Goal: Use online tool/utility: Utilize a website feature to perform a specific function

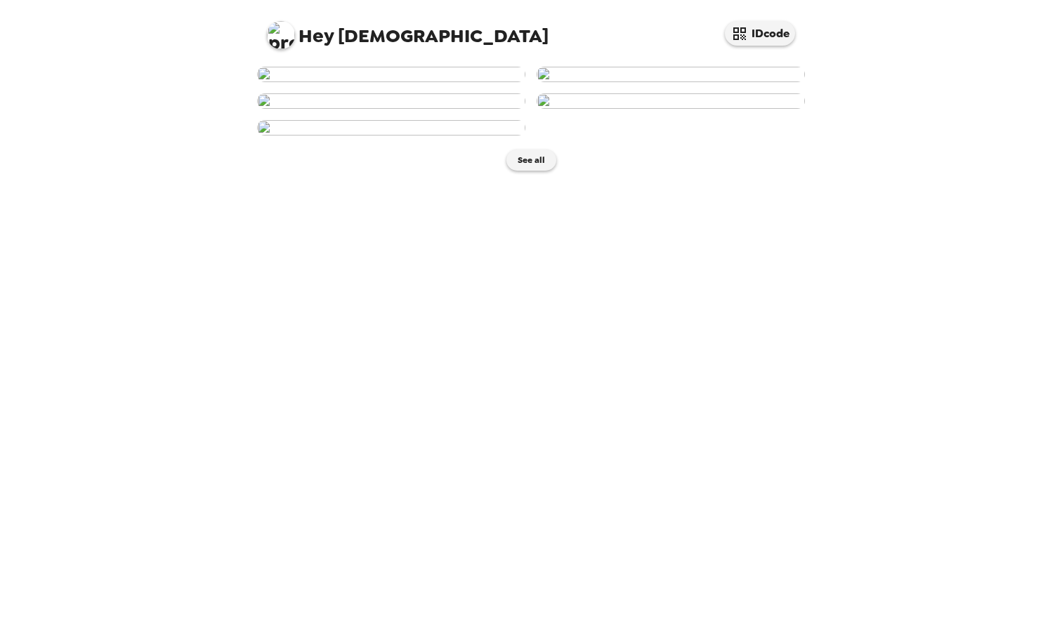
click at [380, 82] on img at bounding box center [391, 74] width 268 height 15
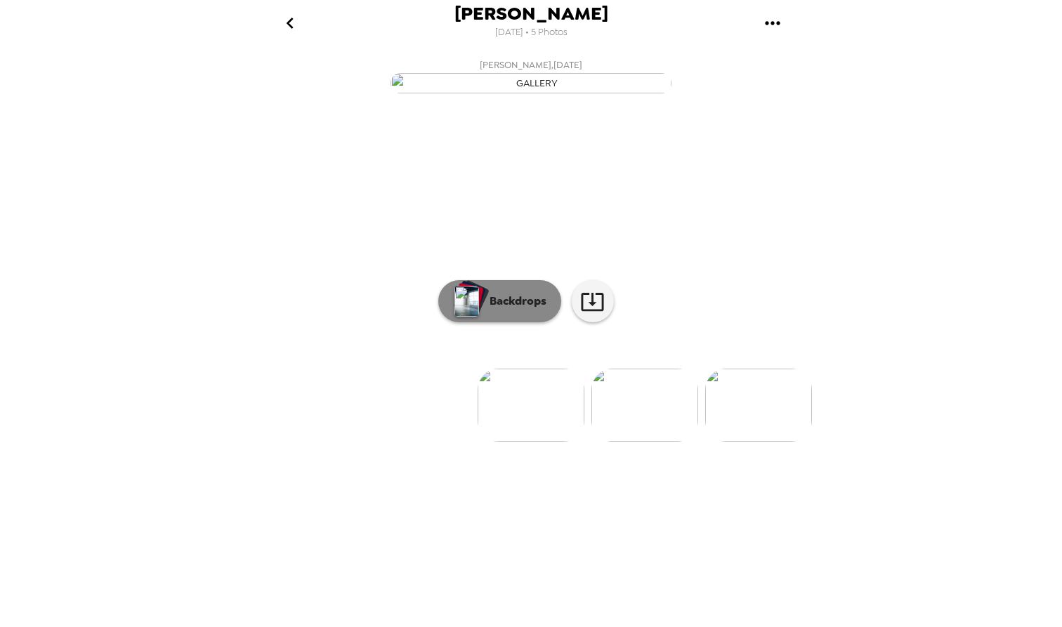
click at [518, 310] on p "Backdrops" at bounding box center [515, 301] width 64 height 17
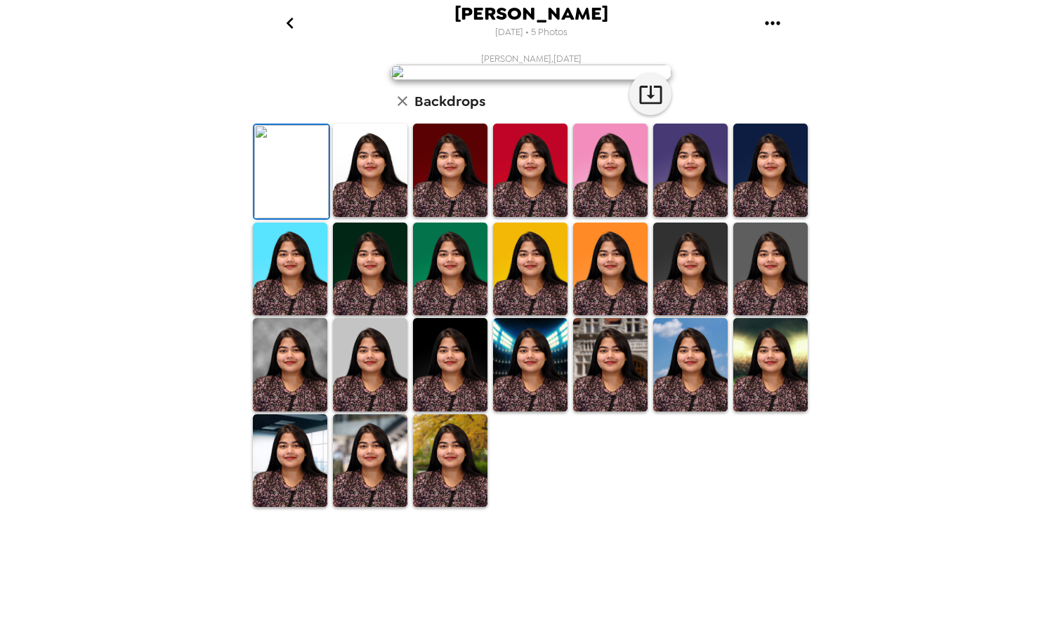
click at [379, 217] on img at bounding box center [370, 170] width 74 height 93
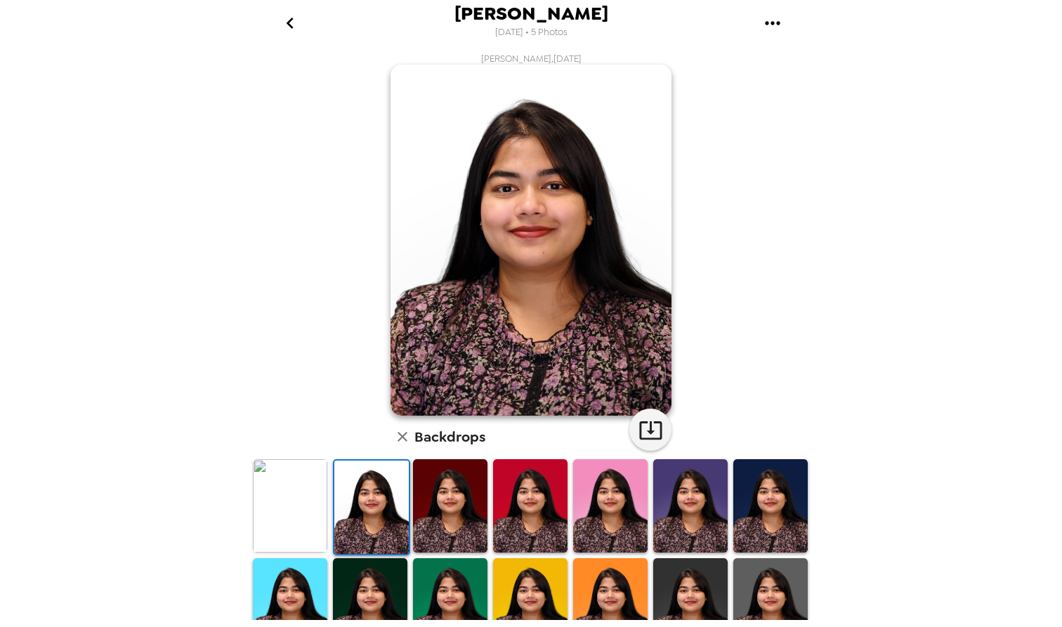
click at [315, 497] on img at bounding box center [290, 505] width 74 height 93
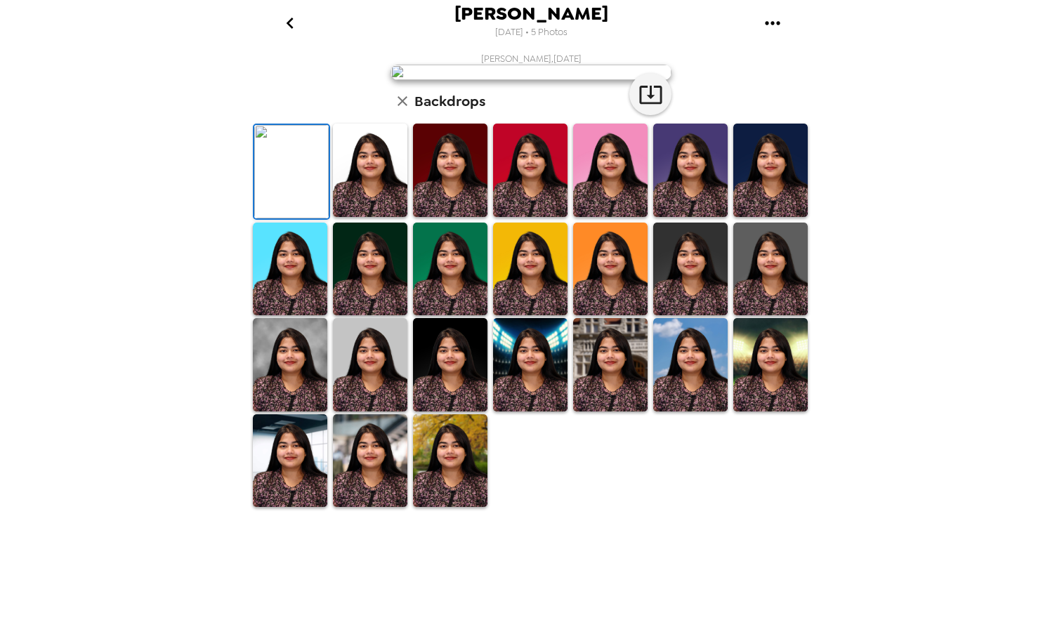
click at [375, 508] on img at bounding box center [370, 460] width 74 height 93
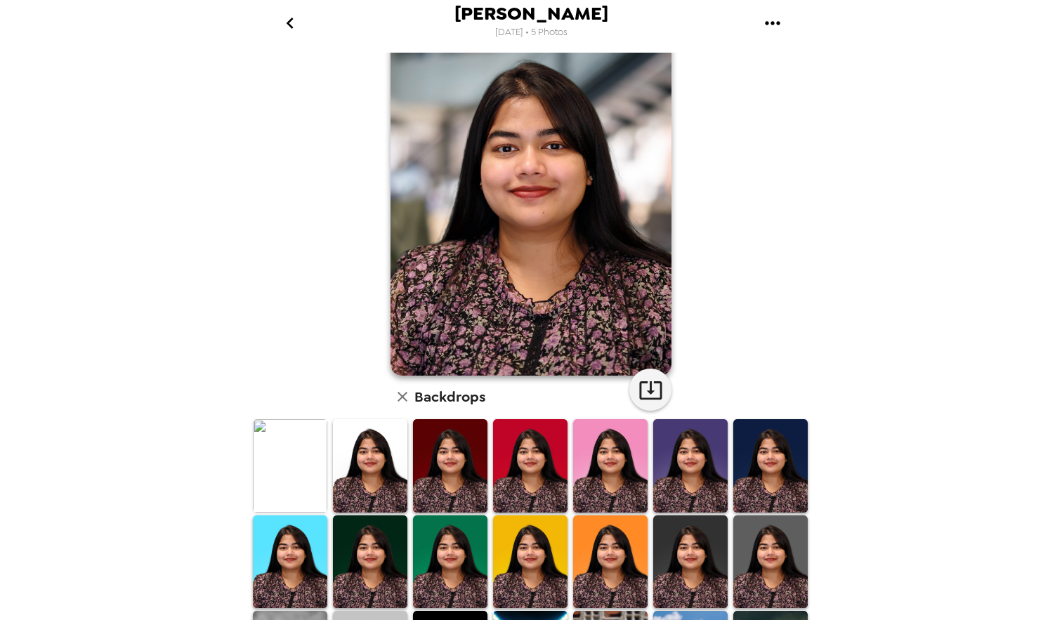
scroll to position [38, 0]
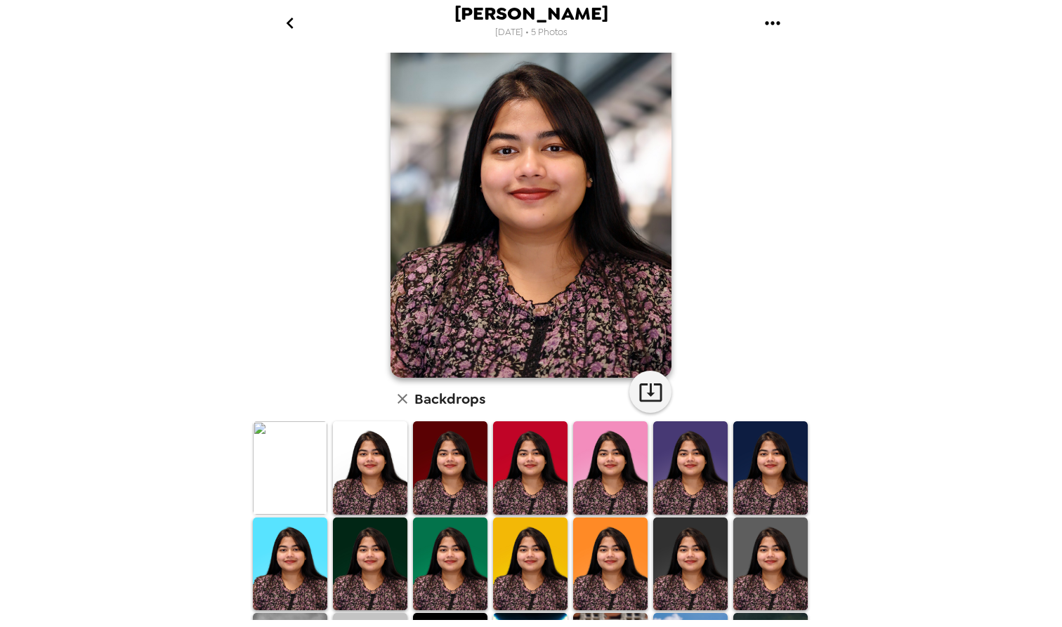
click at [308, 458] on img at bounding box center [290, 467] width 74 height 93
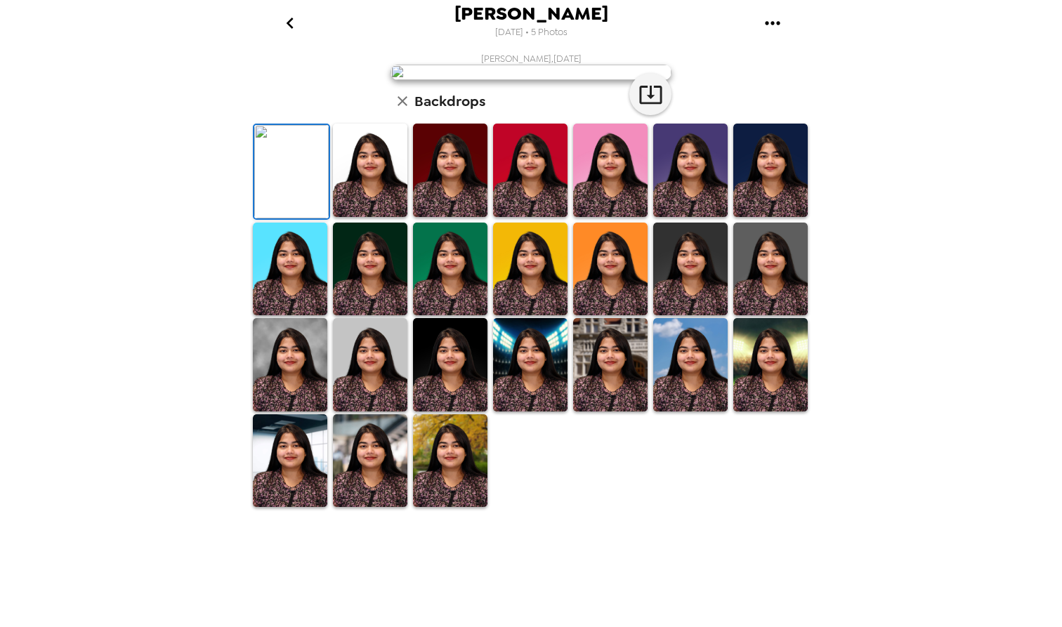
scroll to position [0, 0]
click at [648, 107] on icon "button" at bounding box center [651, 94] width 25 height 25
click at [379, 217] on img at bounding box center [370, 170] width 74 height 93
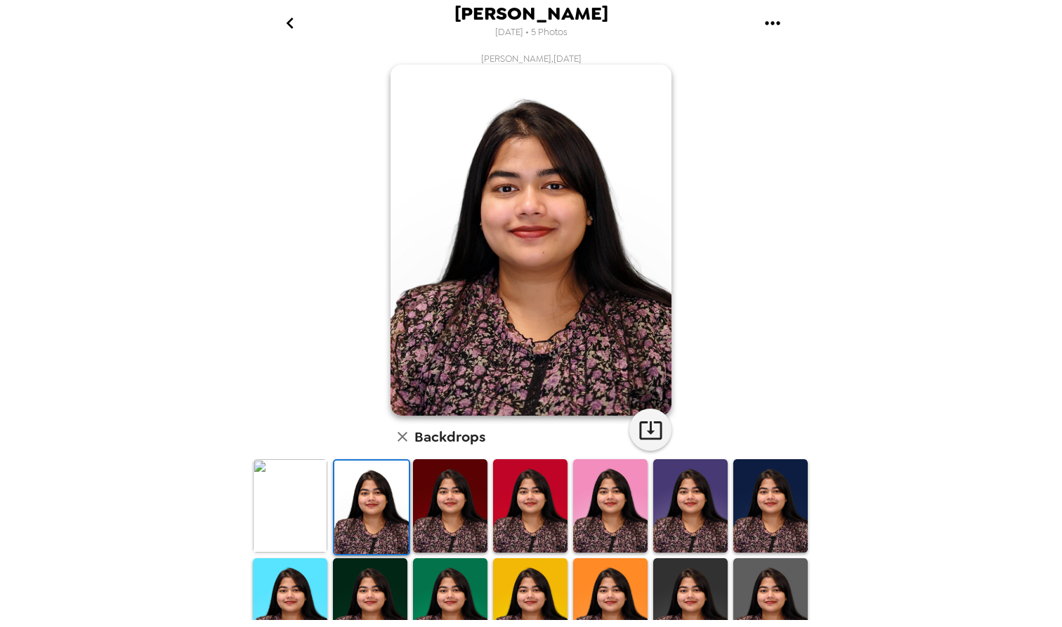
scroll to position [101, 0]
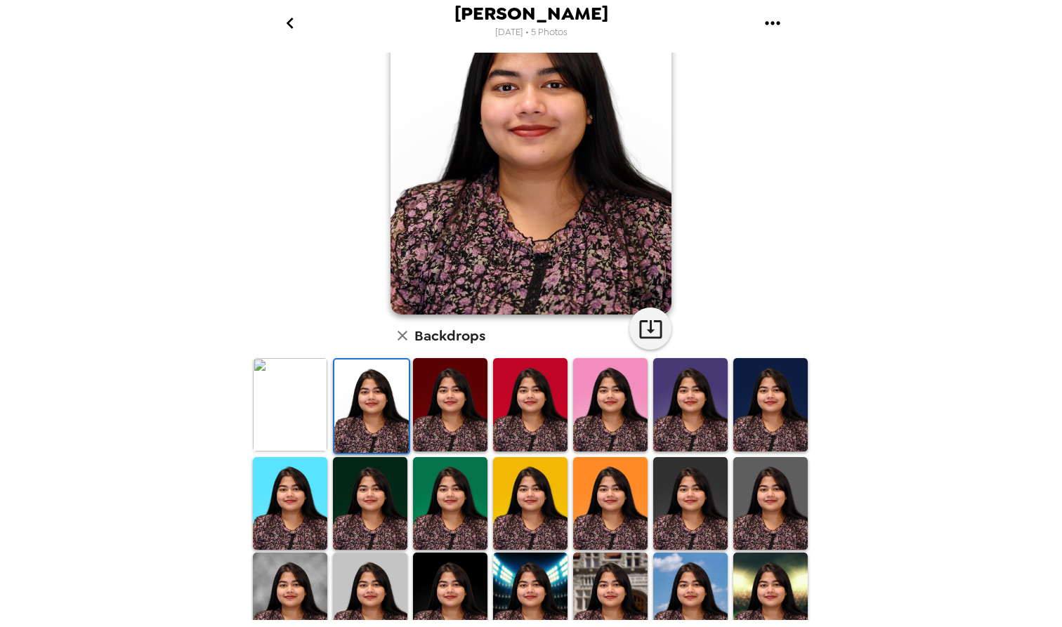
click at [532, 518] on img at bounding box center [530, 503] width 74 height 93
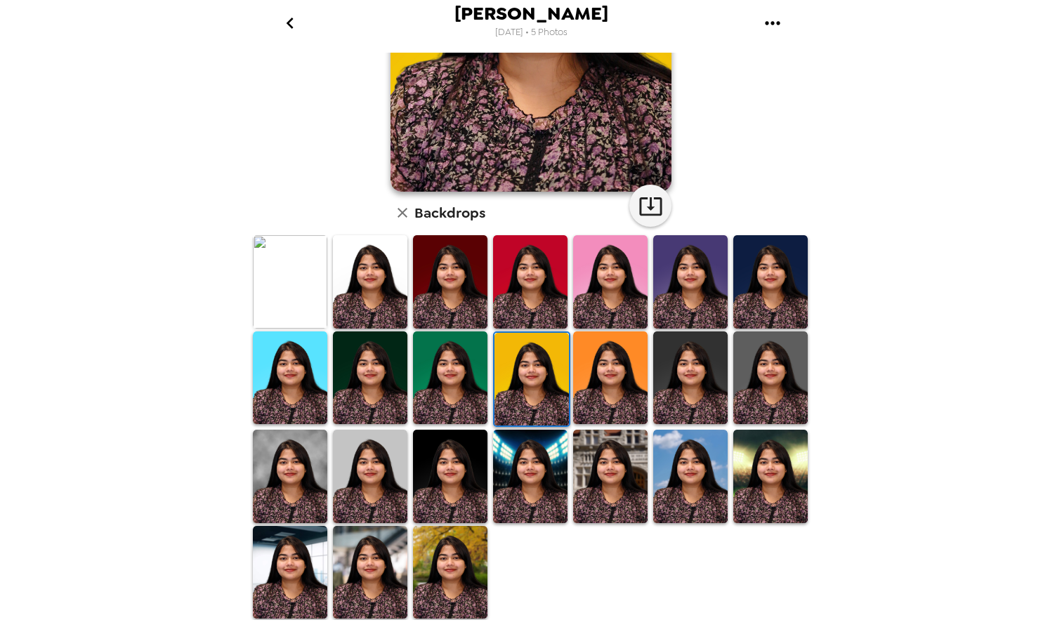
scroll to position [224, 0]
click at [300, 569] on img at bounding box center [290, 572] width 74 height 93
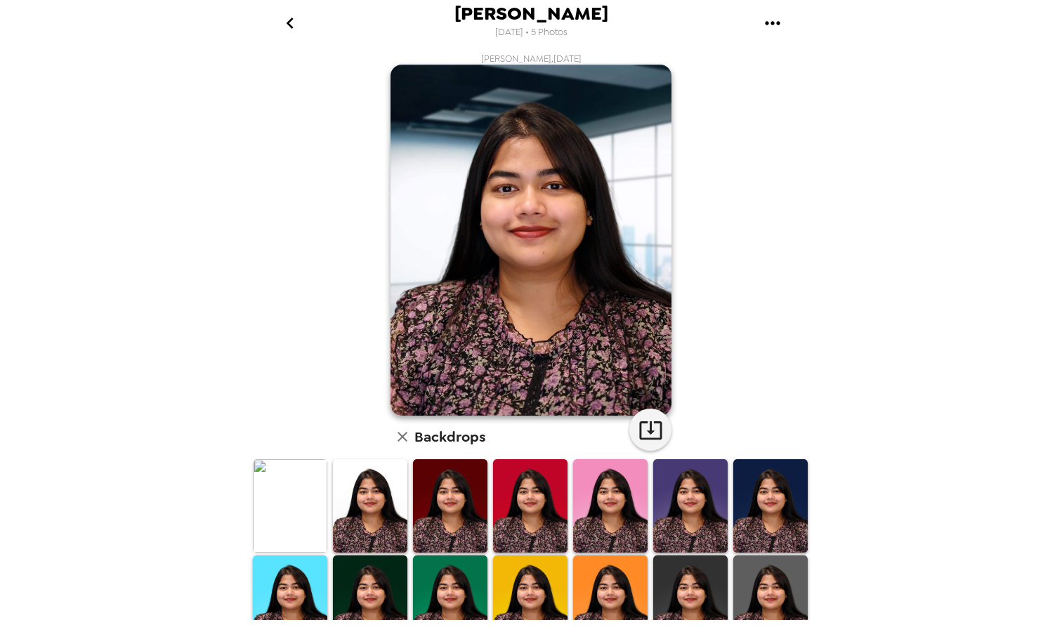
scroll to position [214, 0]
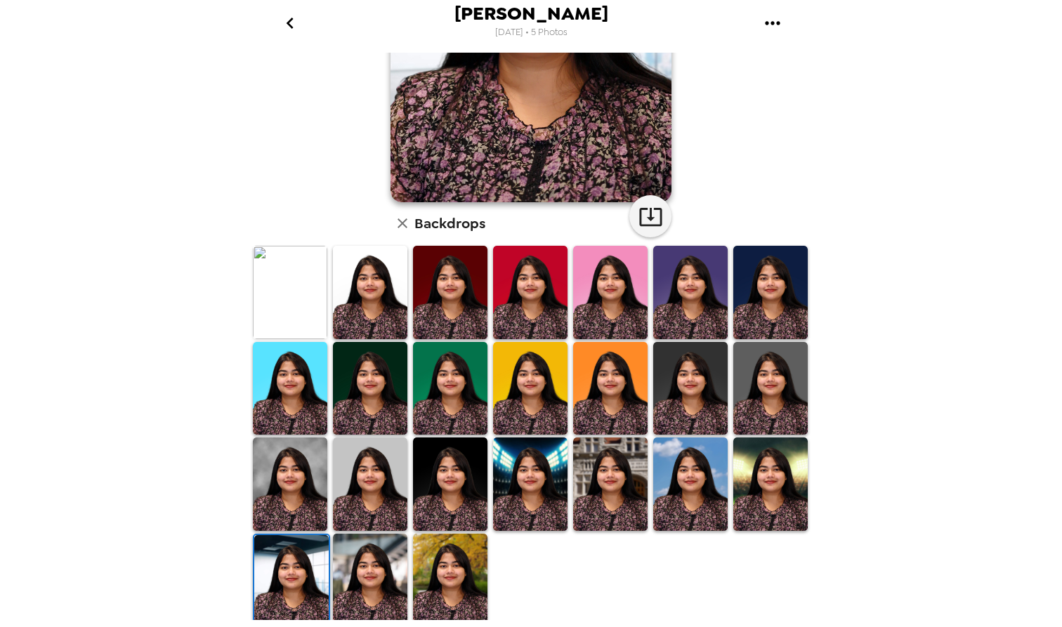
click at [282, 487] on img at bounding box center [290, 484] width 74 height 93
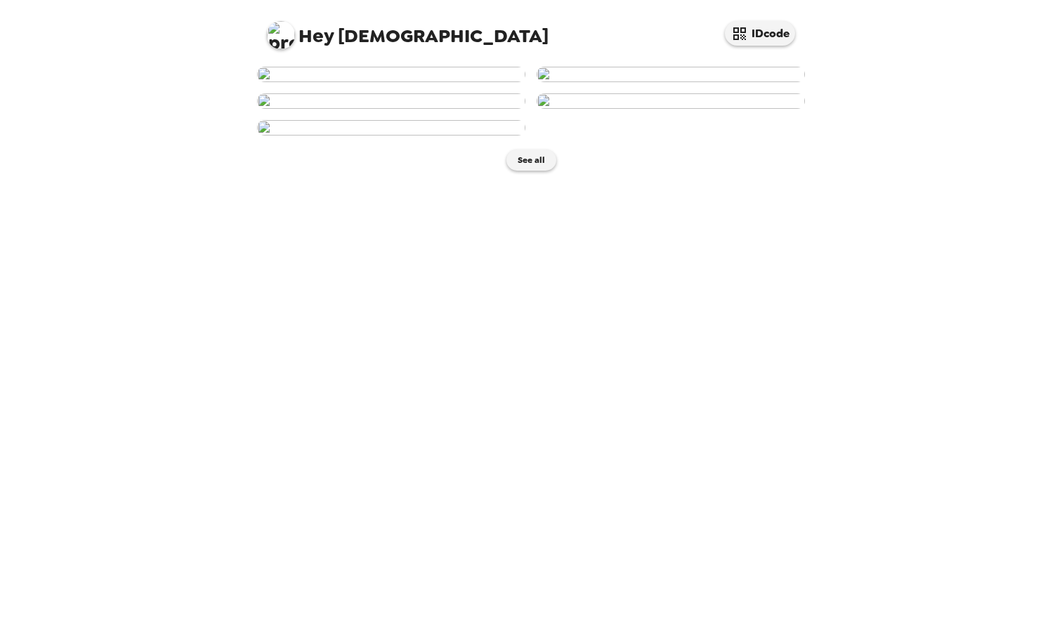
click at [694, 82] on img at bounding box center [671, 74] width 268 height 15
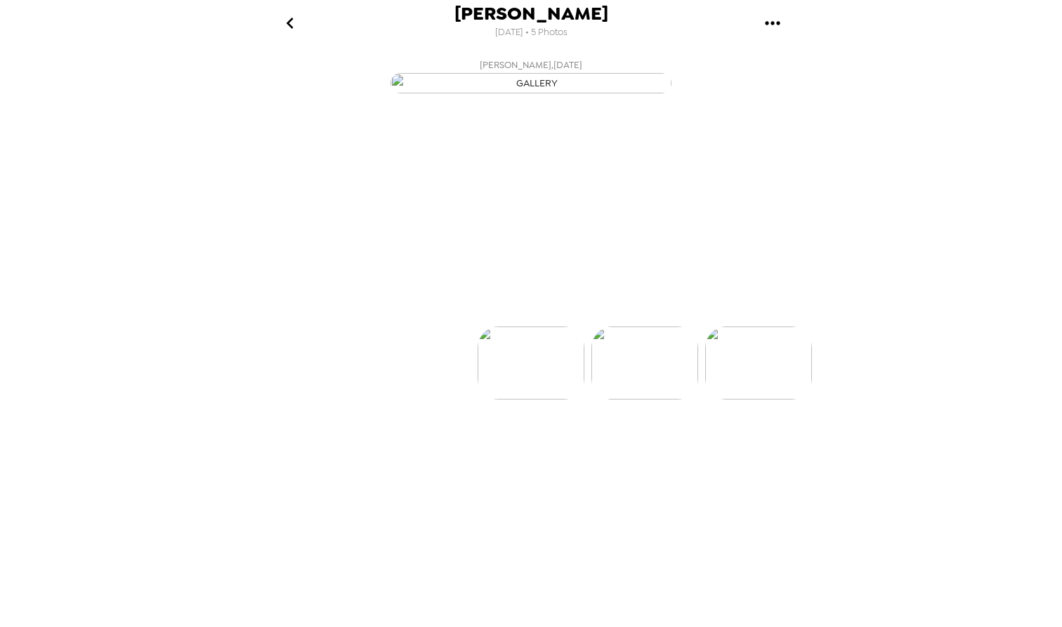
scroll to position [0, 112]
click at [518, 310] on p "Backdrops" at bounding box center [515, 301] width 64 height 17
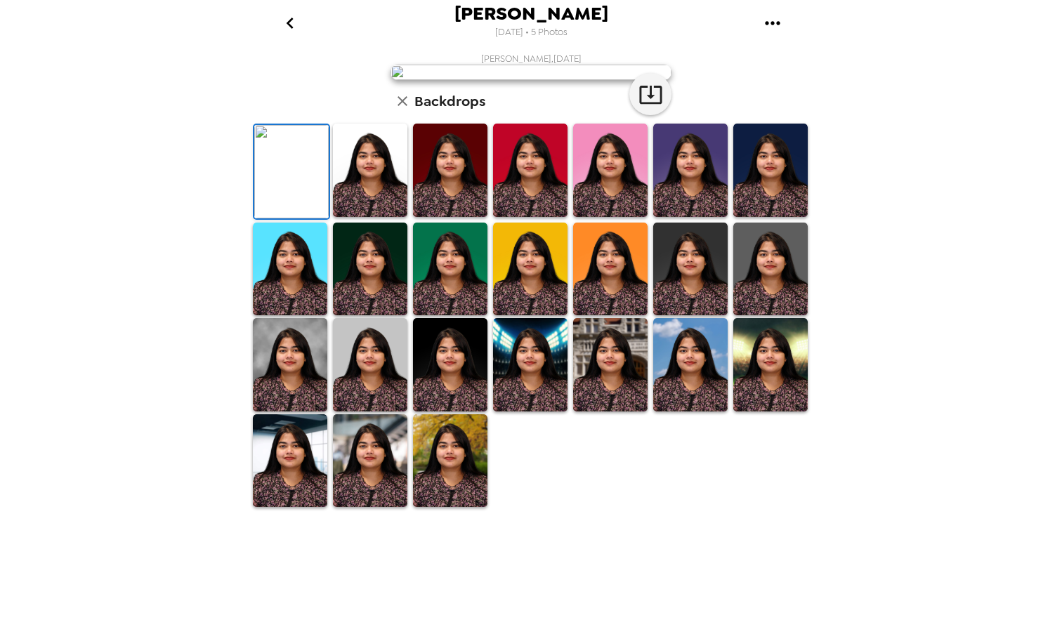
click at [381, 217] on img at bounding box center [370, 170] width 74 height 93
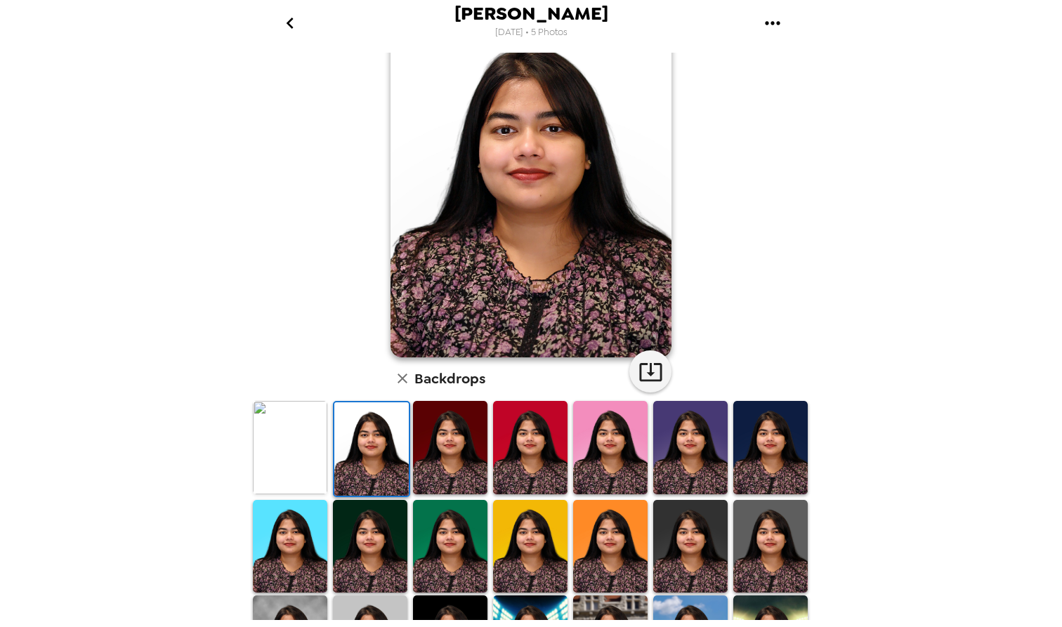
scroll to position [154, 0]
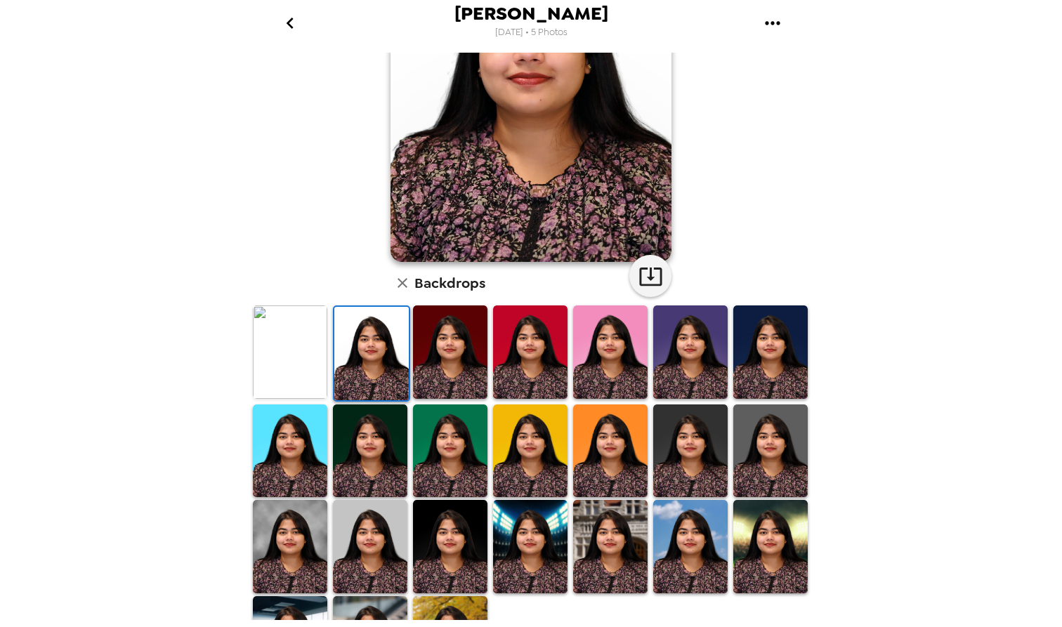
click at [292, 541] on img at bounding box center [290, 546] width 74 height 93
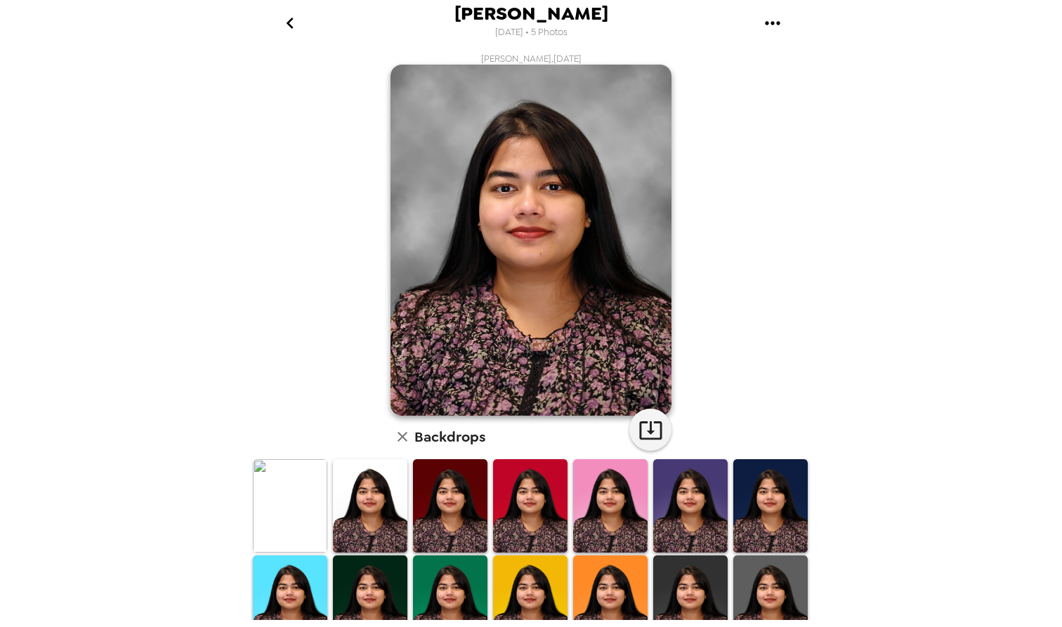
scroll to position [0, 0]
click at [648, 419] on icon "button" at bounding box center [651, 430] width 25 height 25
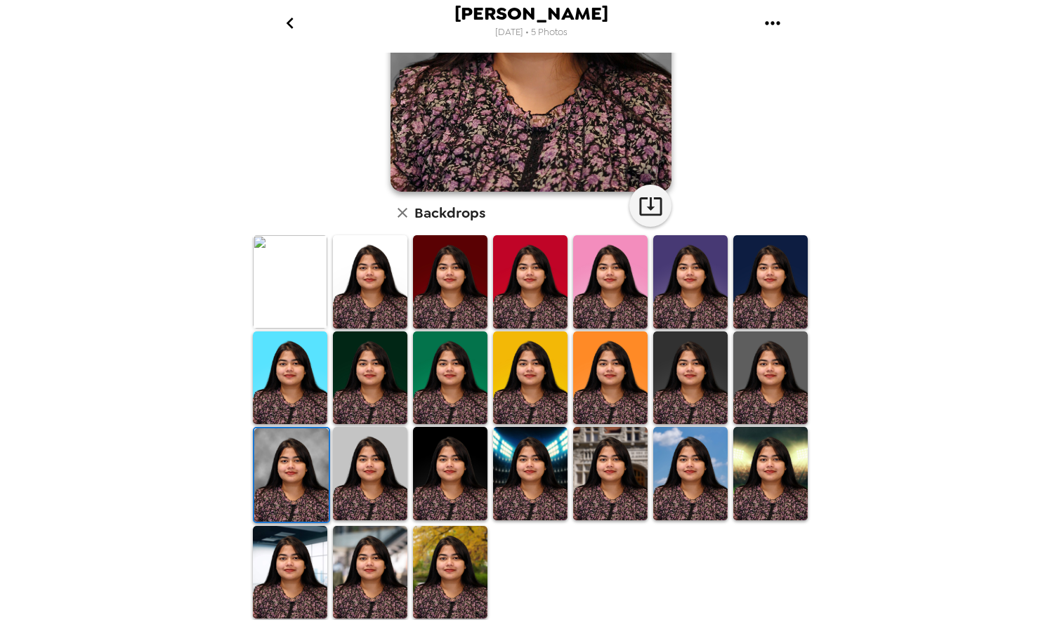
scroll to position [224, 0]
click at [284, 573] on img at bounding box center [290, 572] width 74 height 93
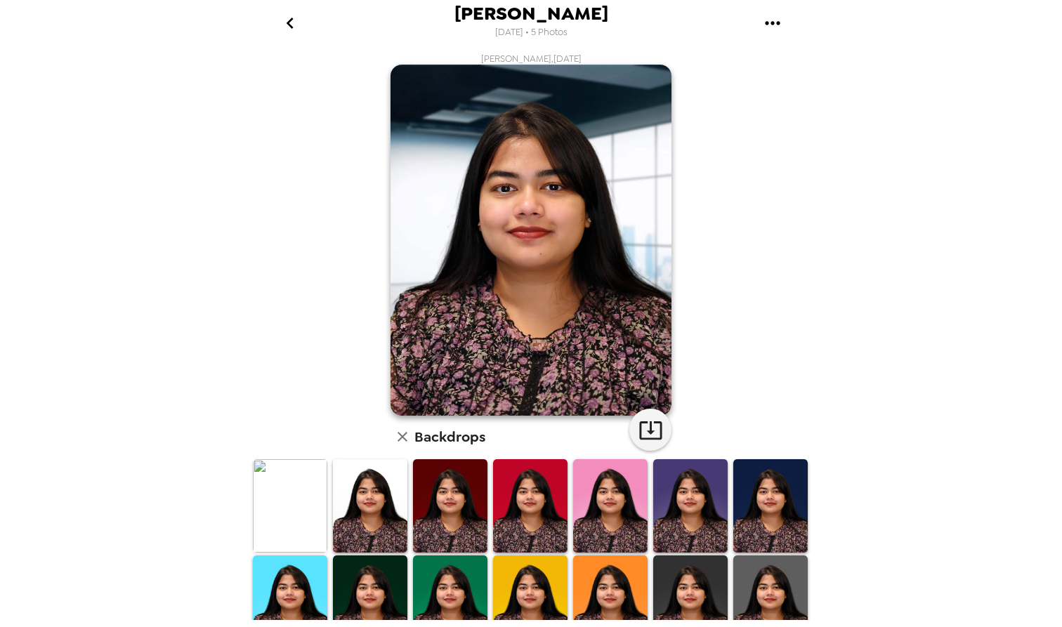
scroll to position [0, 0]
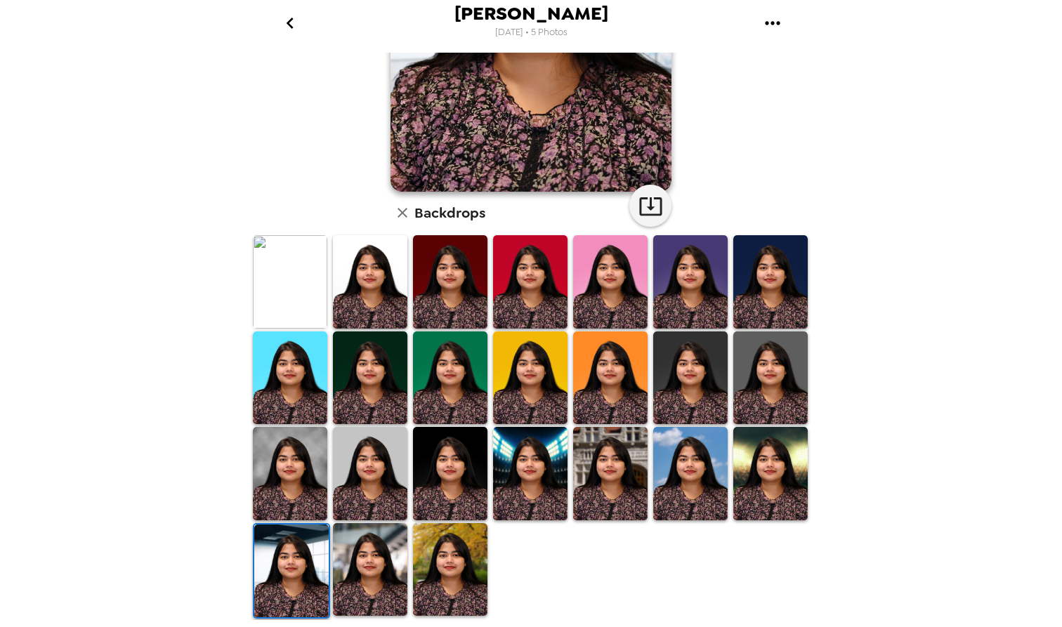
click at [381, 579] on img at bounding box center [370, 569] width 74 height 93
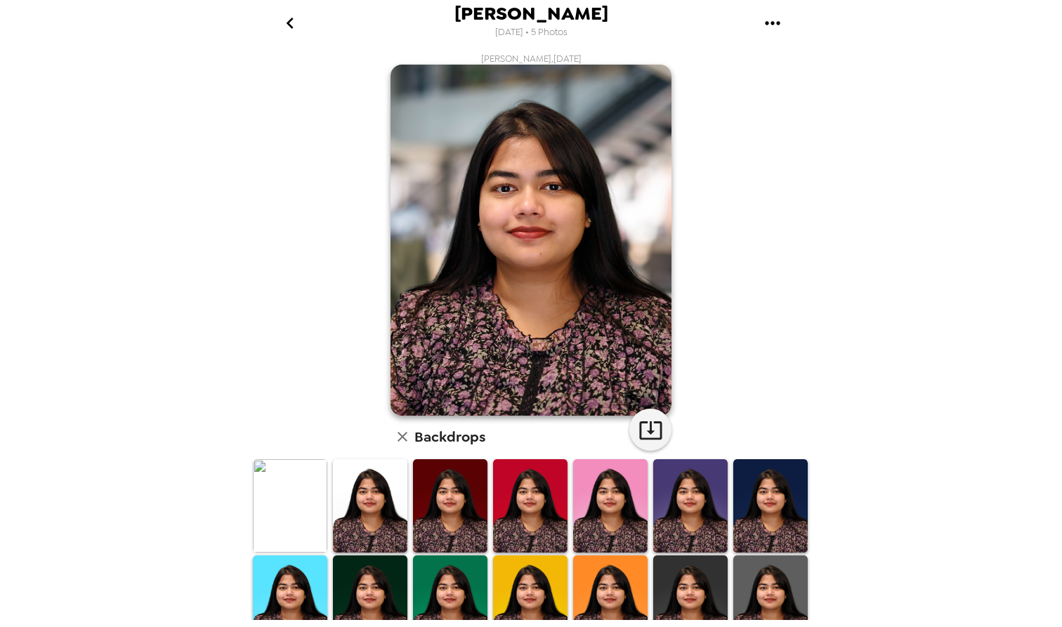
click at [372, 483] on img at bounding box center [370, 505] width 74 height 93
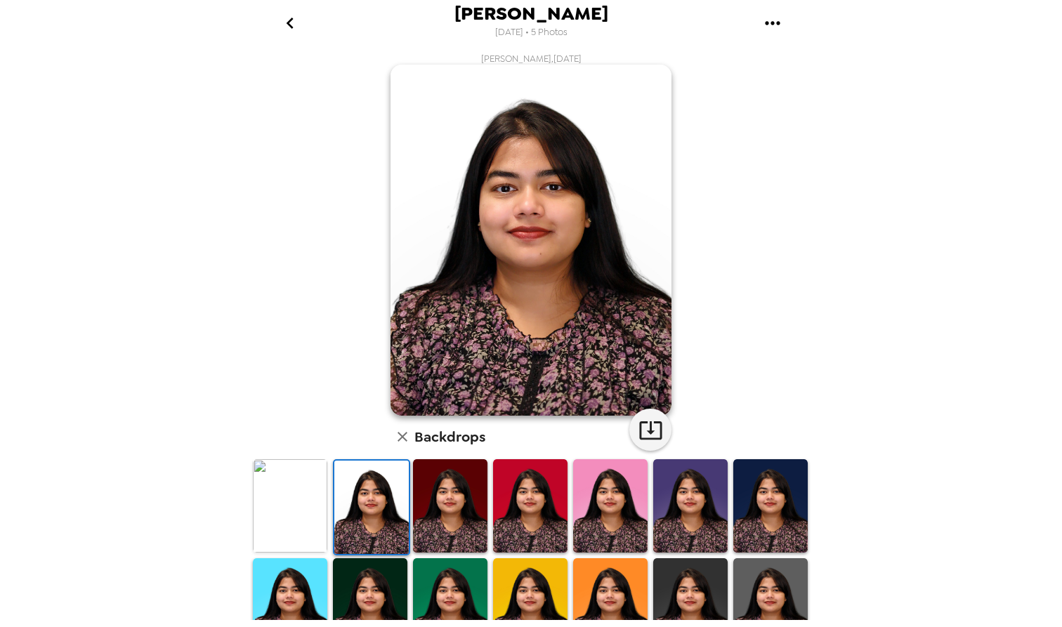
click at [306, 500] on img at bounding box center [290, 505] width 74 height 93
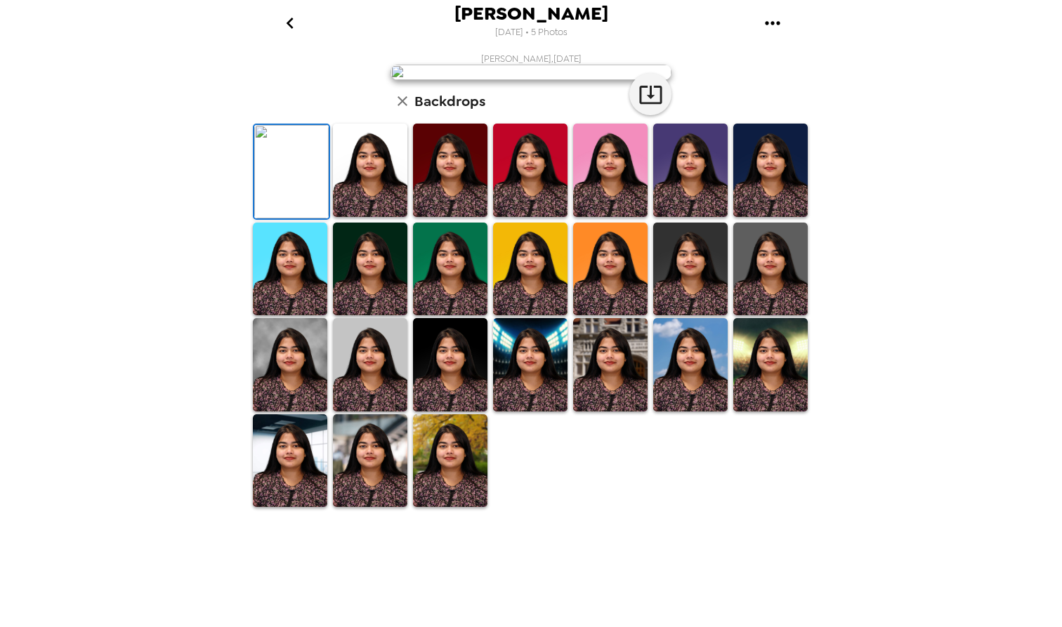
click at [371, 217] on img at bounding box center [370, 170] width 74 height 93
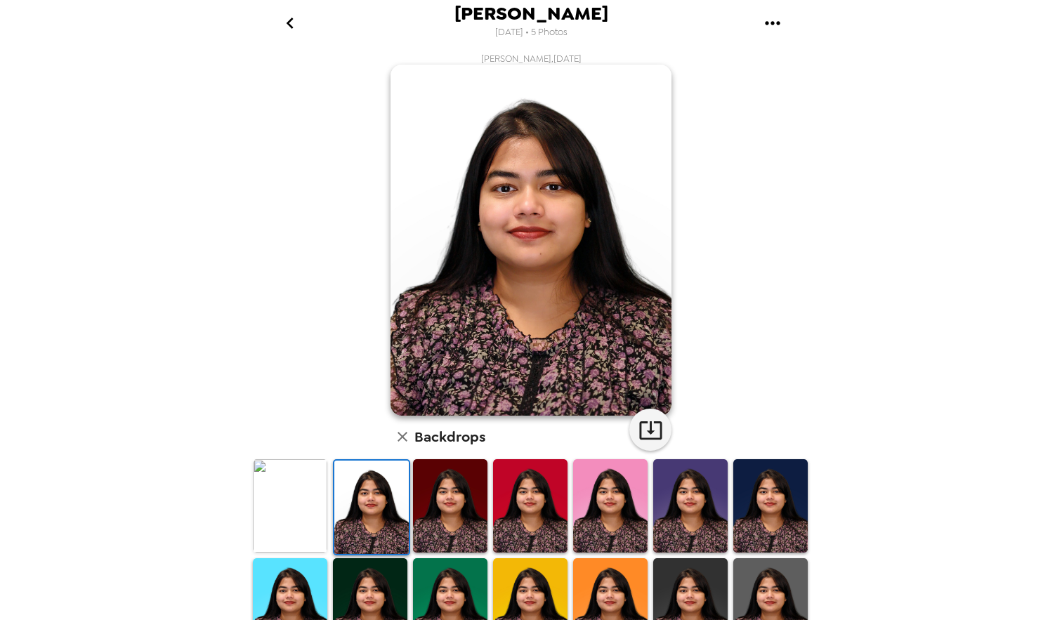
click at [455, 523] on img at bounding box center [450, 505] width 74 height 93
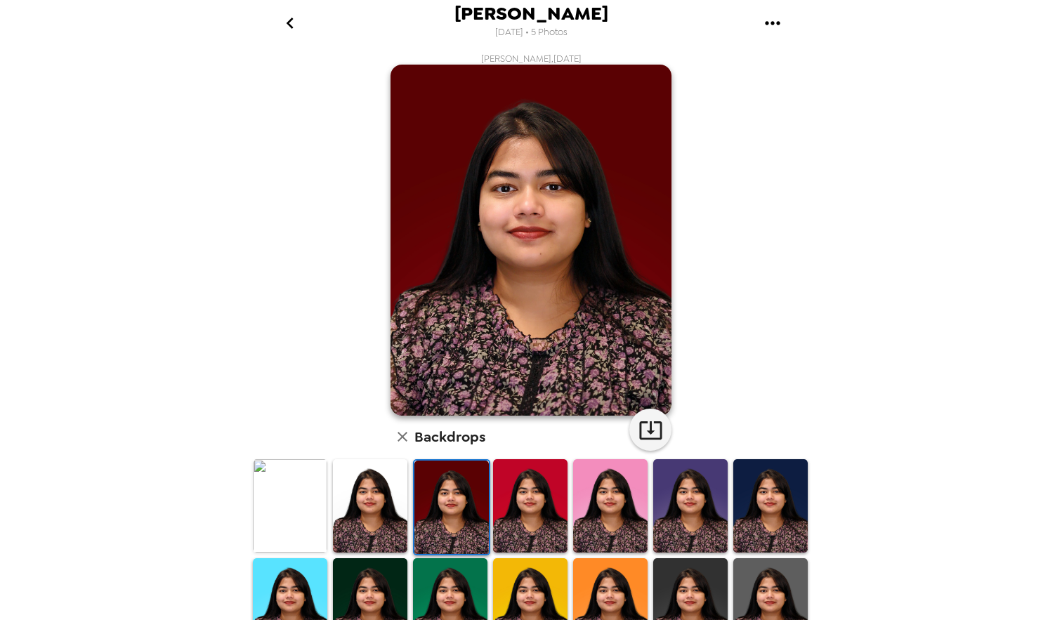
click at [506, 512] on img at bounding box center [530, 505] width 74 height 93
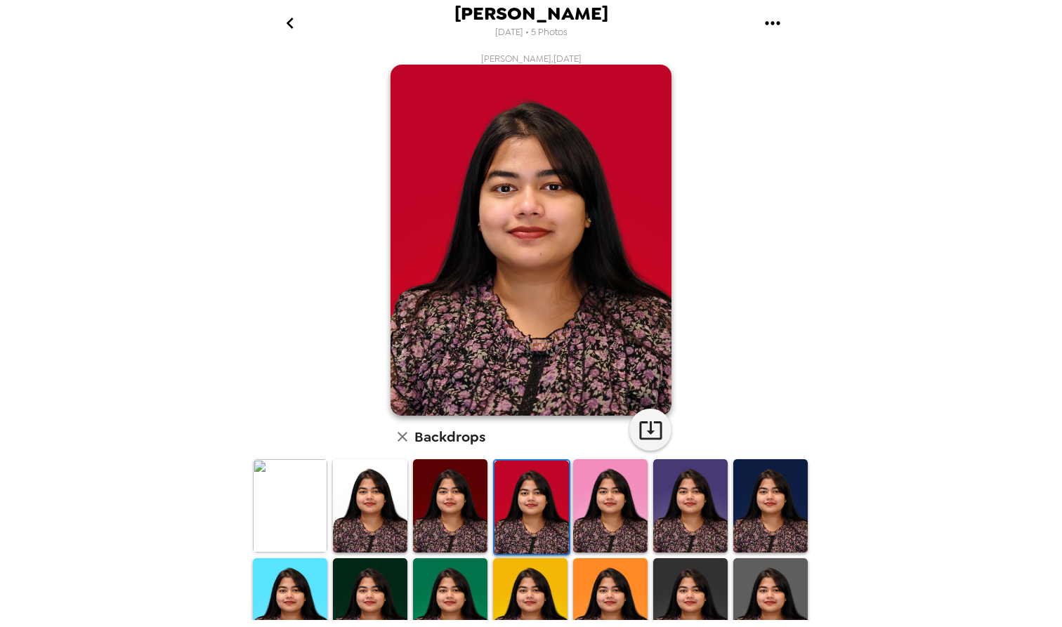
click at [551, 521] on img at bounding box center [532, 507] width 74 height 93
click at [631, 531] on img at bounding box center [610, 505] width 74 height 93
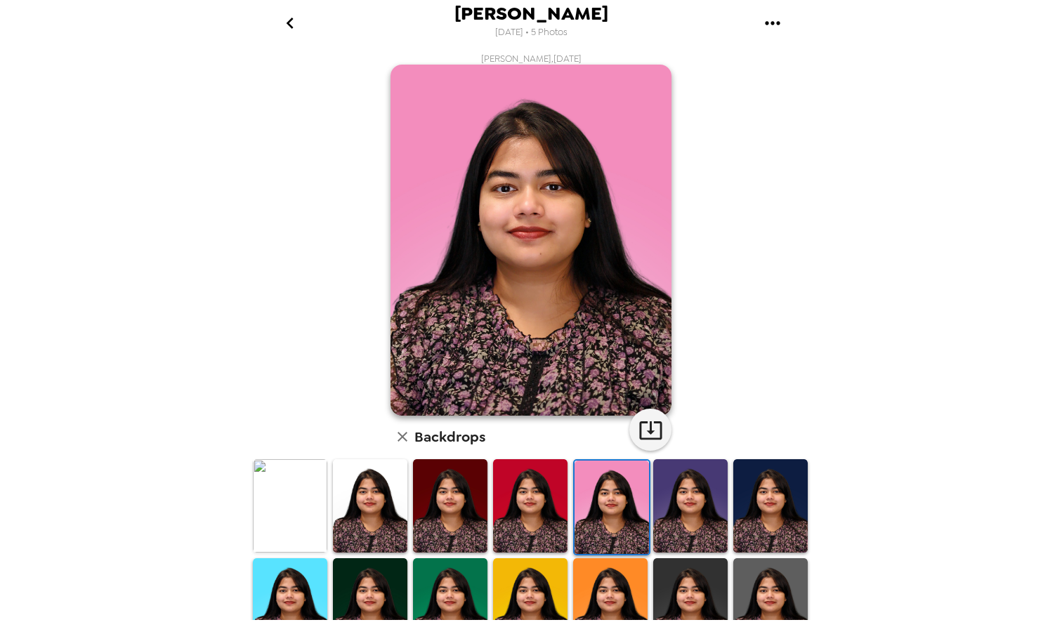
click at [683, 524] on img at bounding box center [690, 505] width 74 height 93
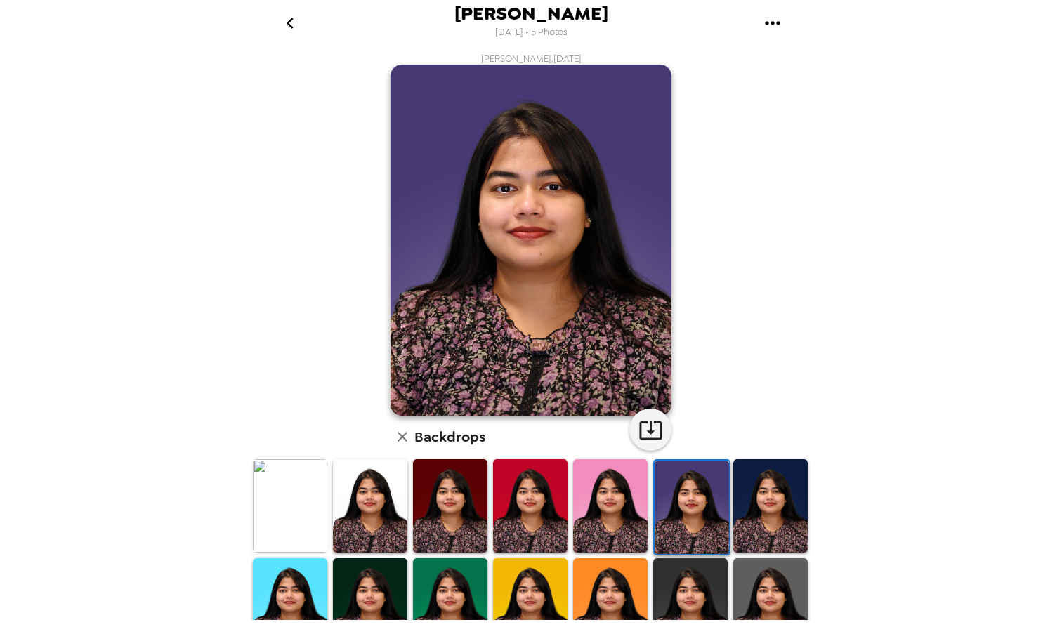
scroll to position [51, 0]
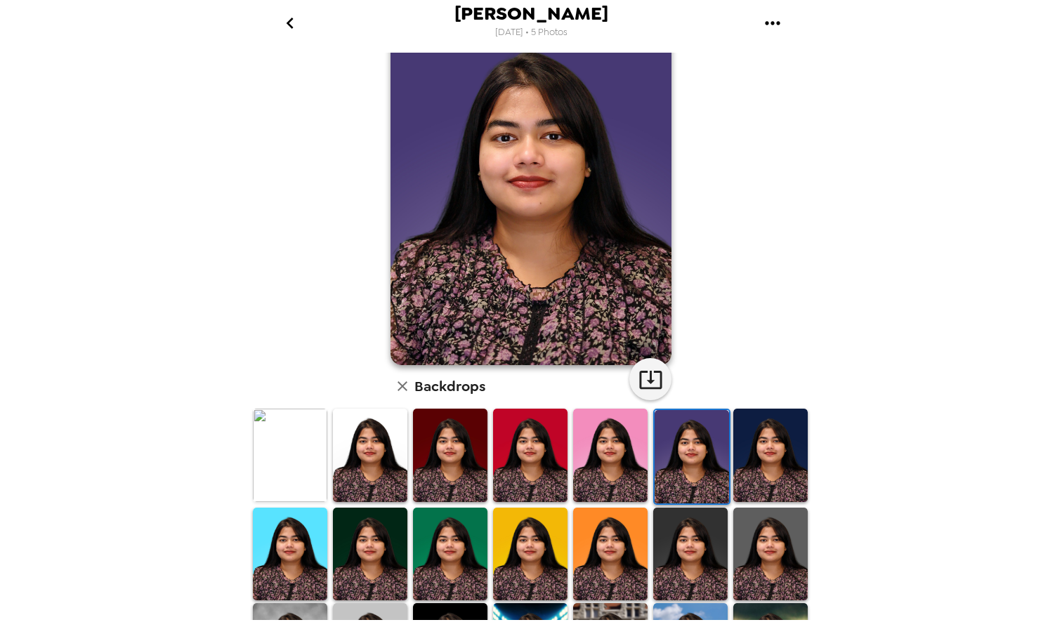
click at [287, 557] on img at bounding box center [290, 554] width 74 height 93
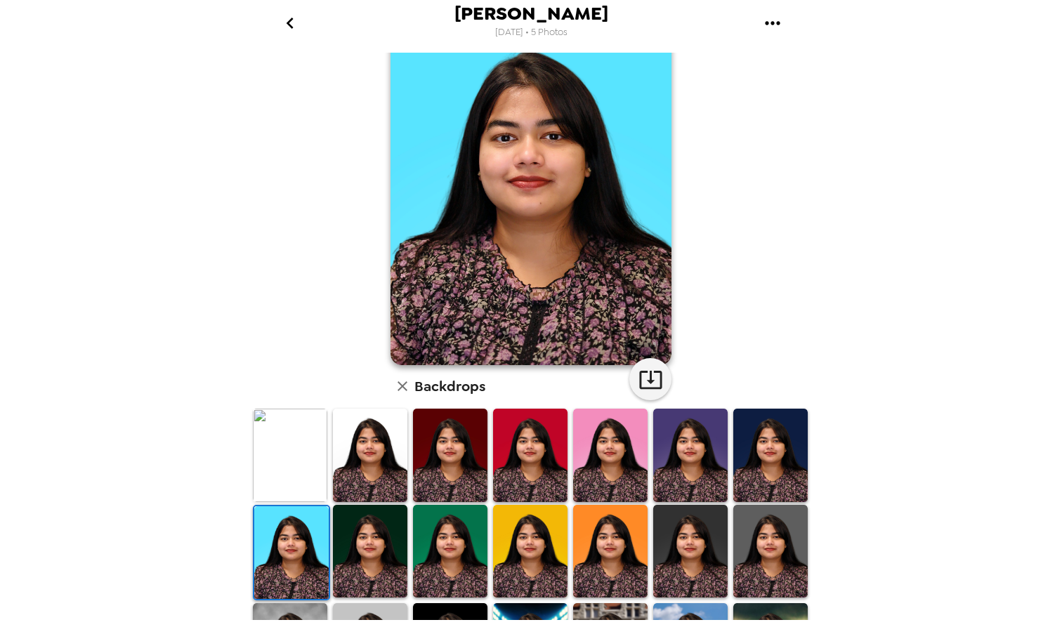
click at [395, 572] on img at bounding box center [370, 551] width 74 height 93
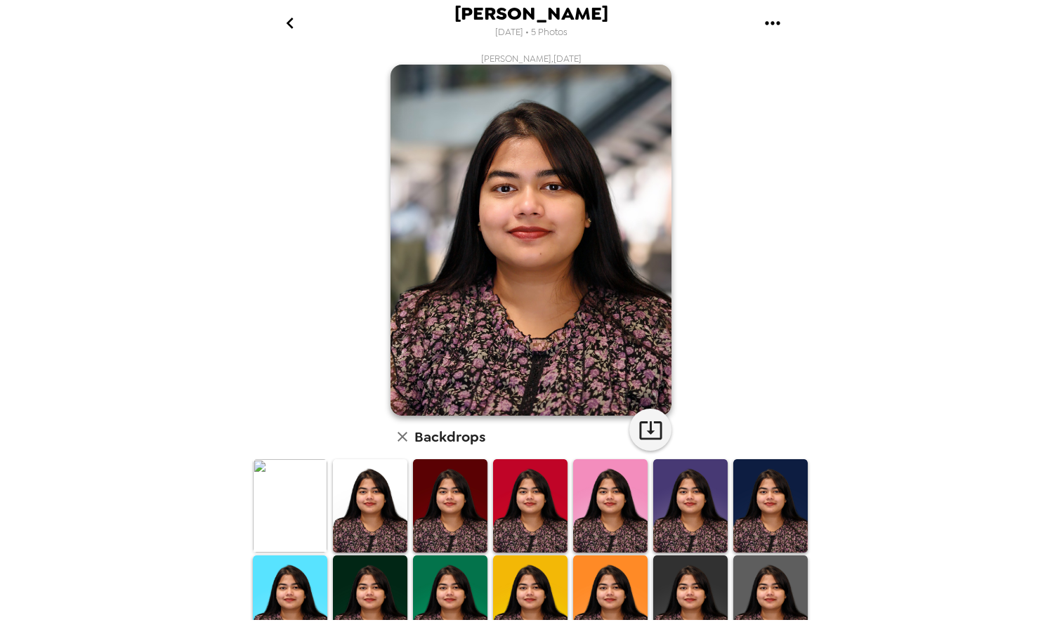
scroll to position [218, 0]
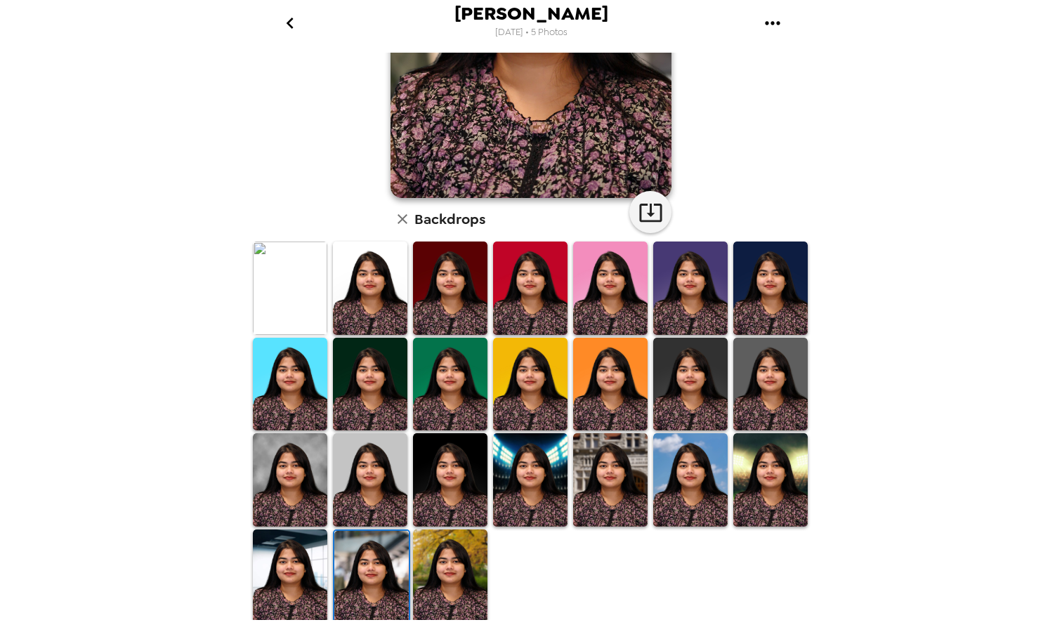
click at [289, 585] on img at bounding box center [290, 576] width 74 height 93
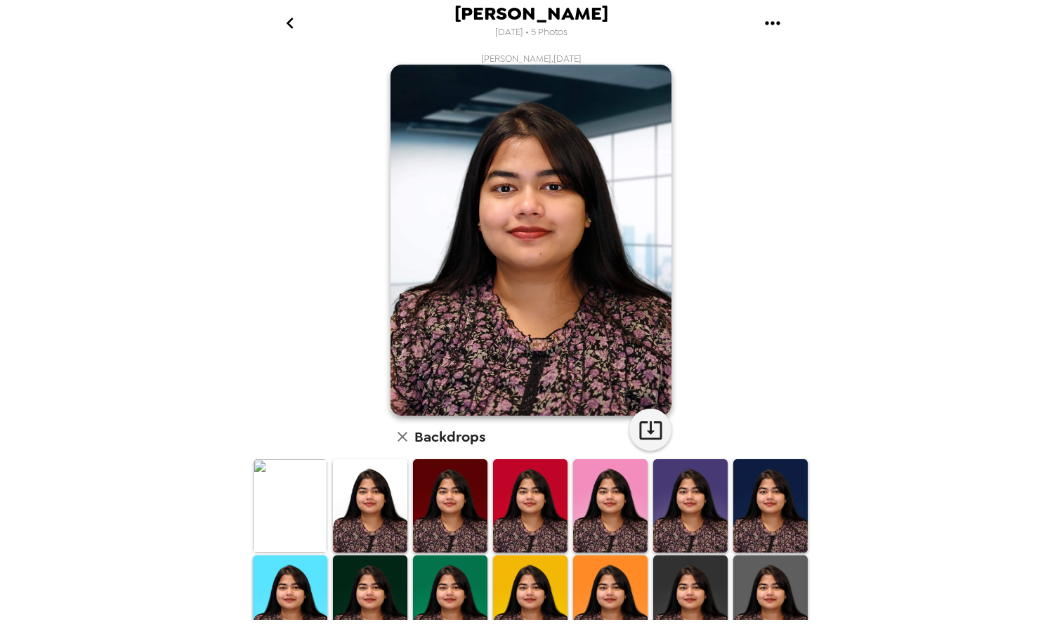
scroll to position [0, 0]
click at [651, 424] on icon "button" at bounding box center [650, 430] width 22 height 18
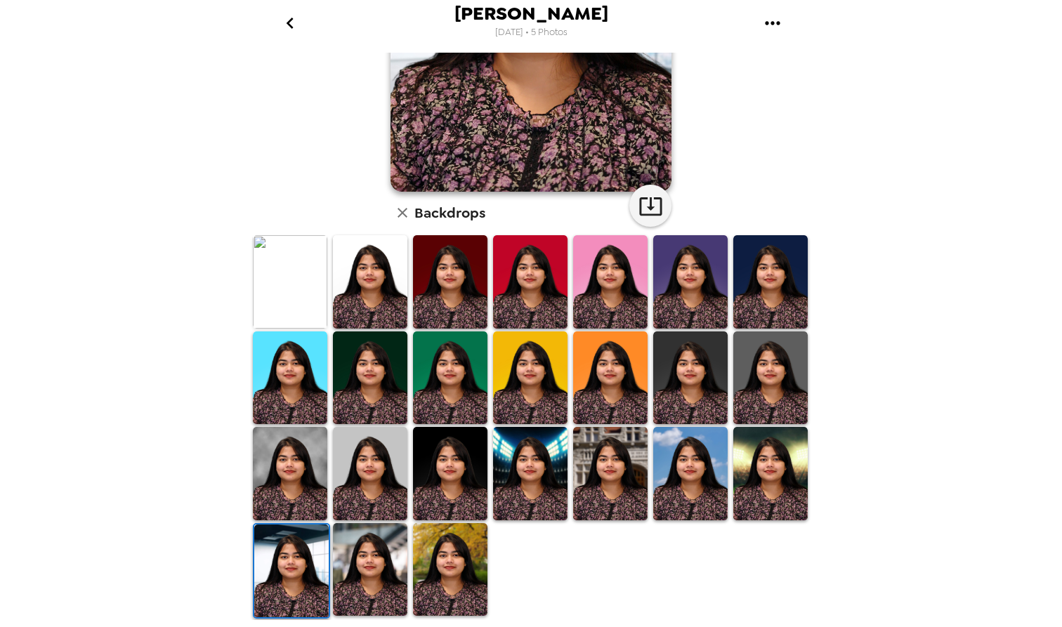
click at [717, 458] on img at bounding box center [690, 473] width 74 height 93
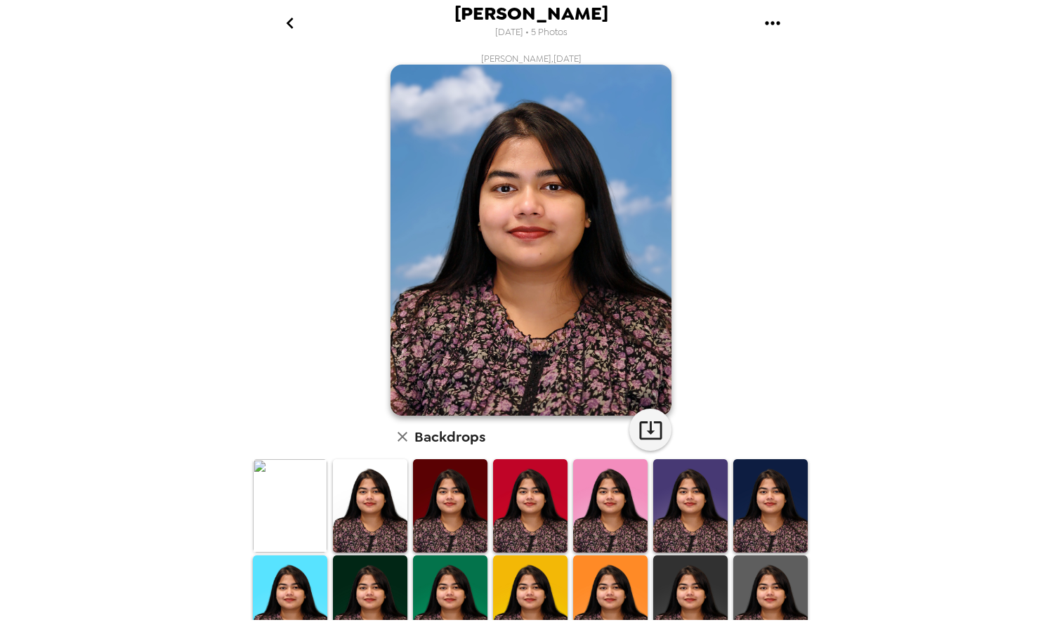
click at [306, 506] on img at bounding box center [290, 505] width 74 height 93
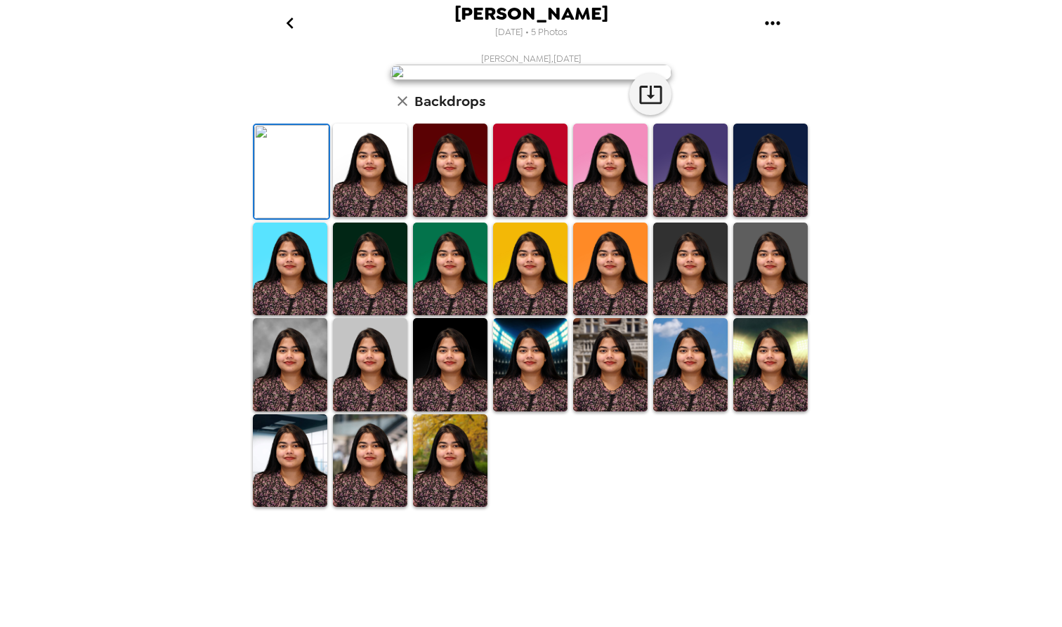
click at [336, 217] on img at bounding box center [370, 170] width 74 height 93
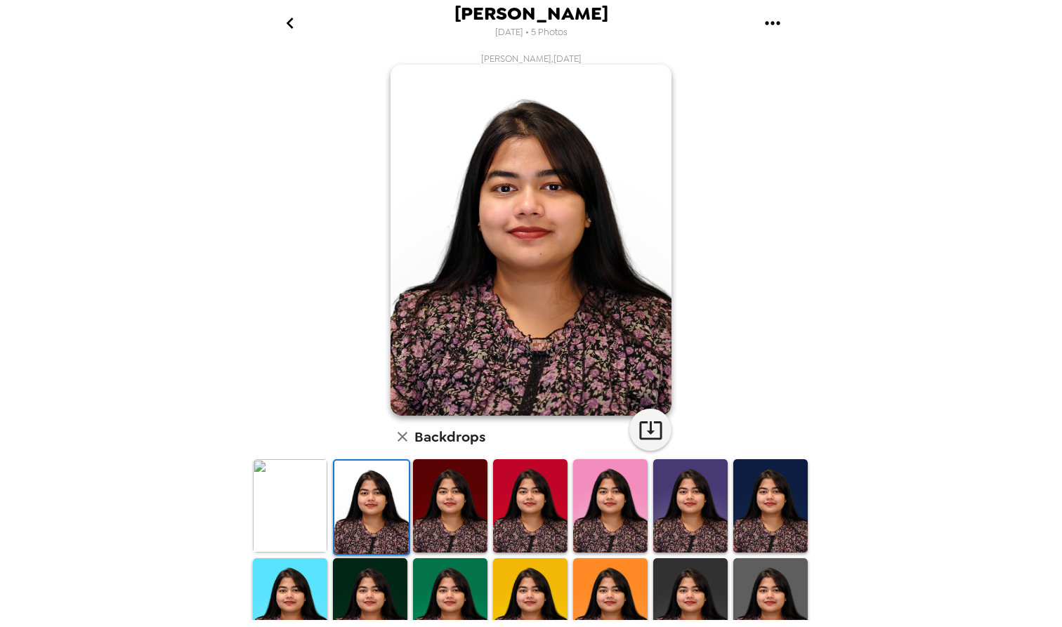
click at [256, 516] on img at bounding box center [290, 505] width 74 height 93
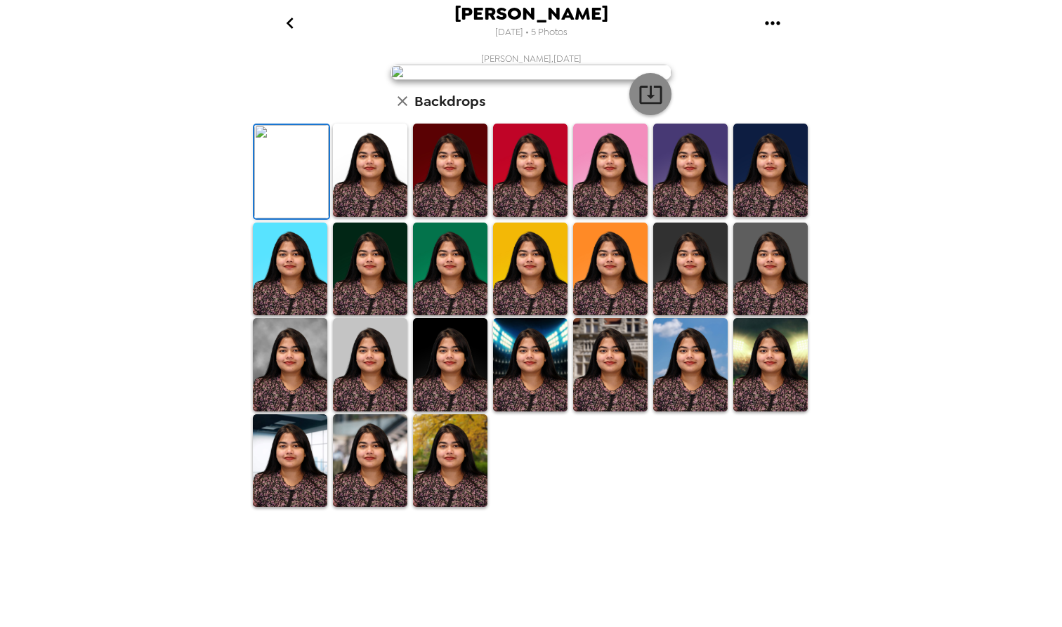
click at [651, 107] on icon "button" at bounding box center [651, 94] width 25 height 25
click at [290, 21] on icon "go back" at bounding box center [289, 23] width 7 height 11
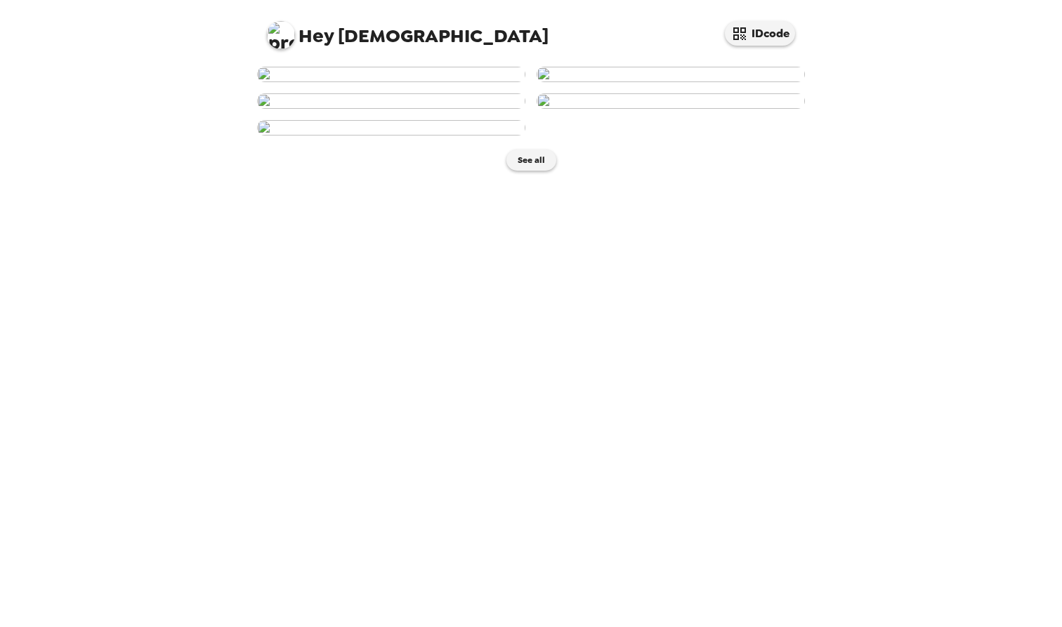
scroll to position [181, 0]
click at [667, 109] on img at bounding box center [671, 100] width 268 height 15
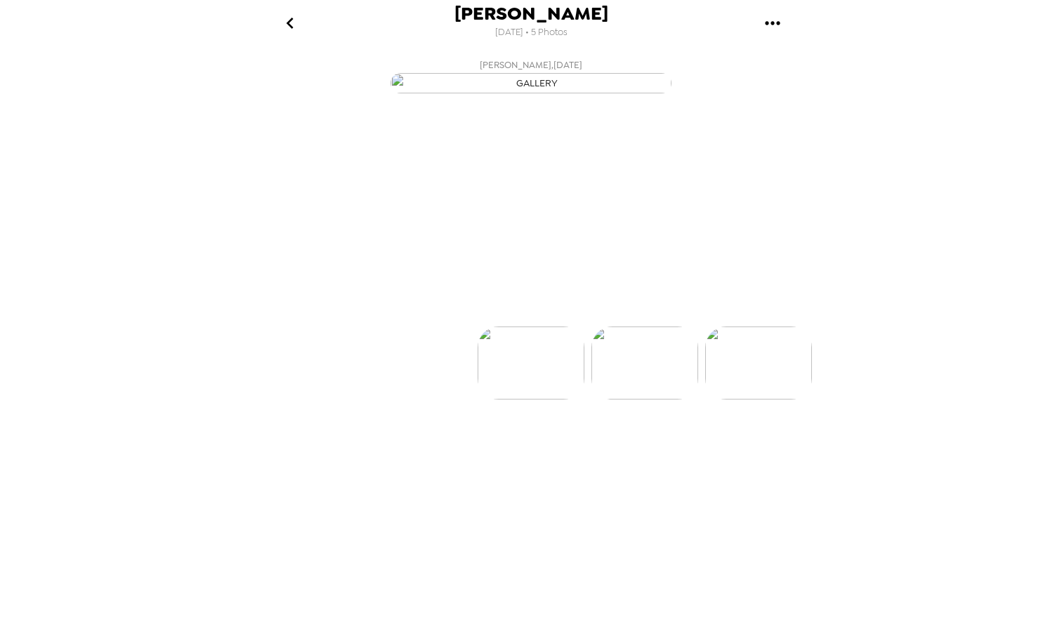
scroll to position [0, 339]
click at [520, 310] on p "Backdrops" at bounding box center [515, 301] width 64 height 17
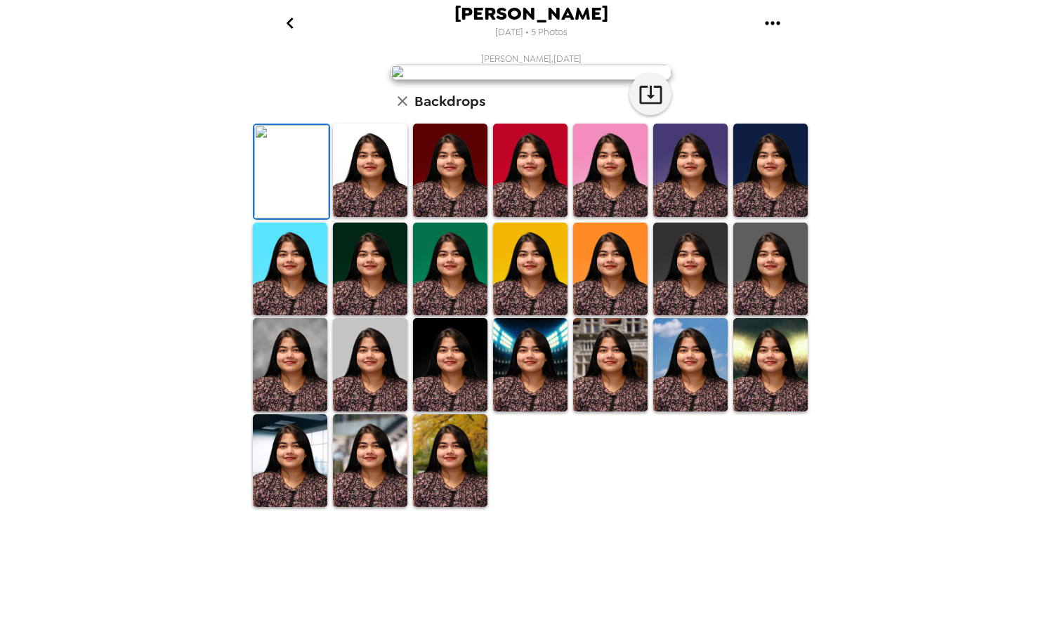
click at [377, 217] on img at bounding box center [370, 170] width 74 height 93
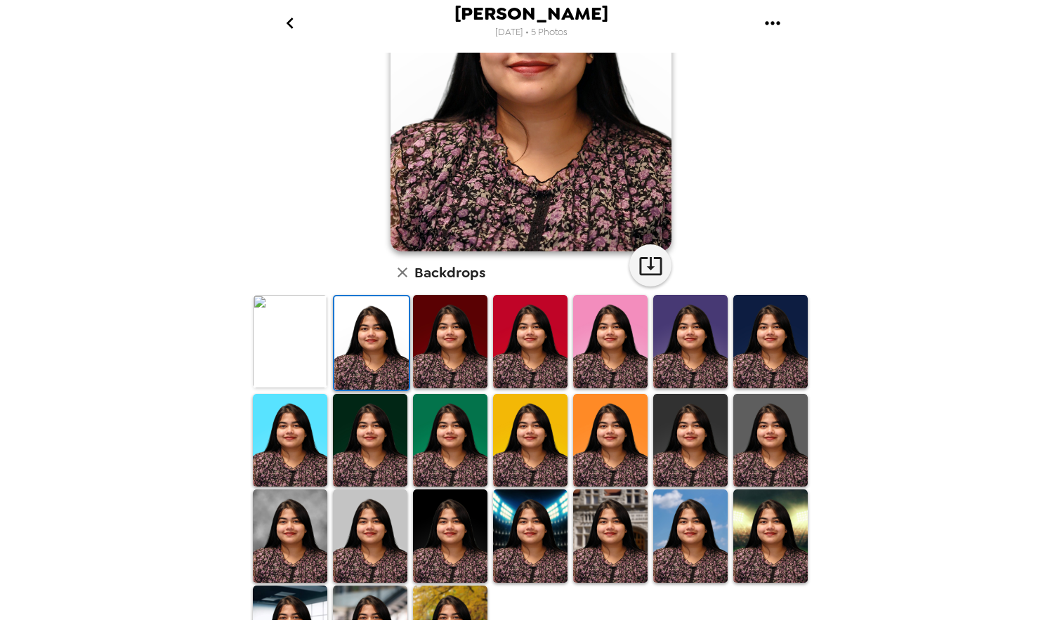
scroll to position [189, 0]
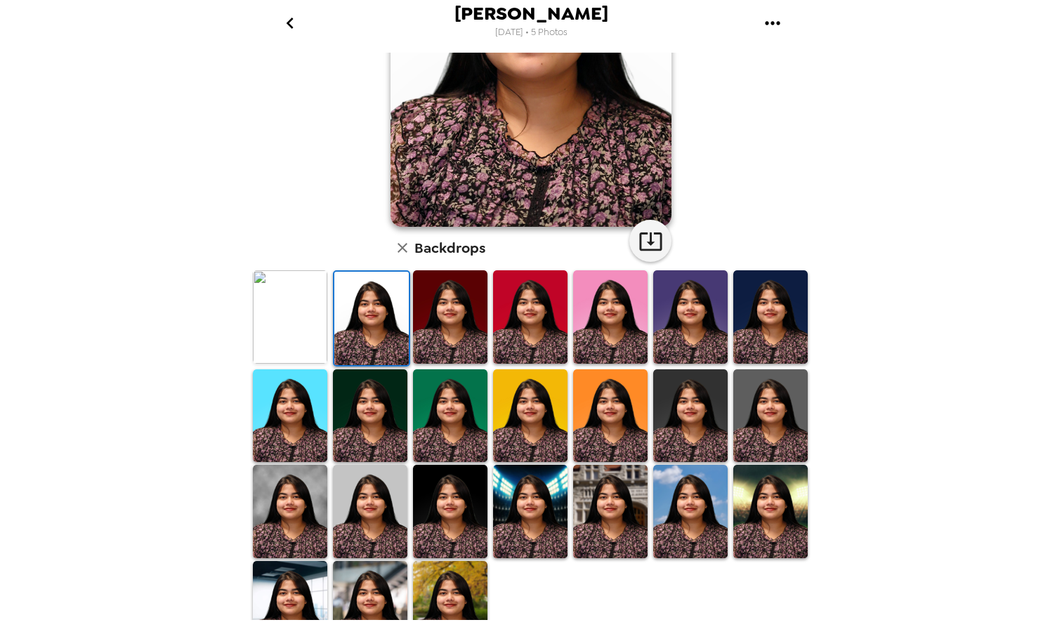
click at [360, 591] on img at bounding box center [370, 607] width 74 height 93
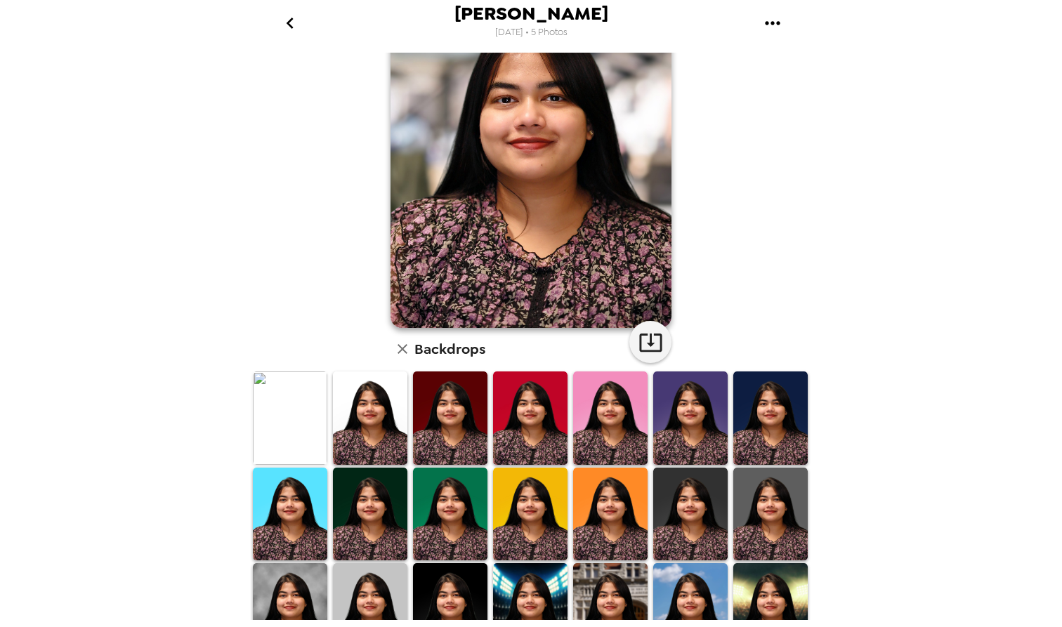
scroll to position [84, 0]
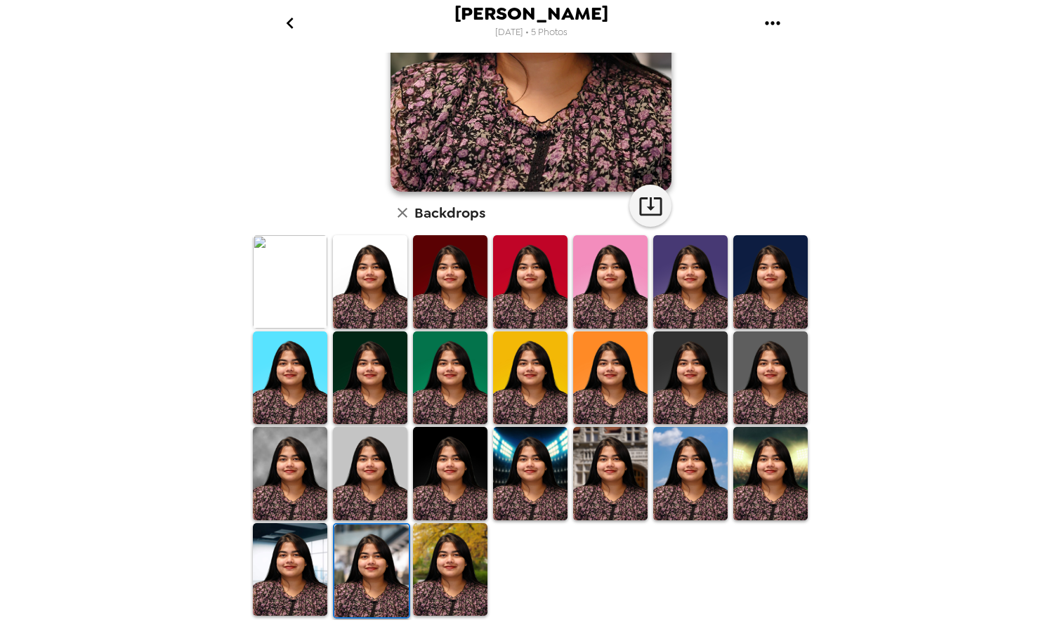
click at [301, 547] on img at bounding box center [290, 569] width 74 height 93
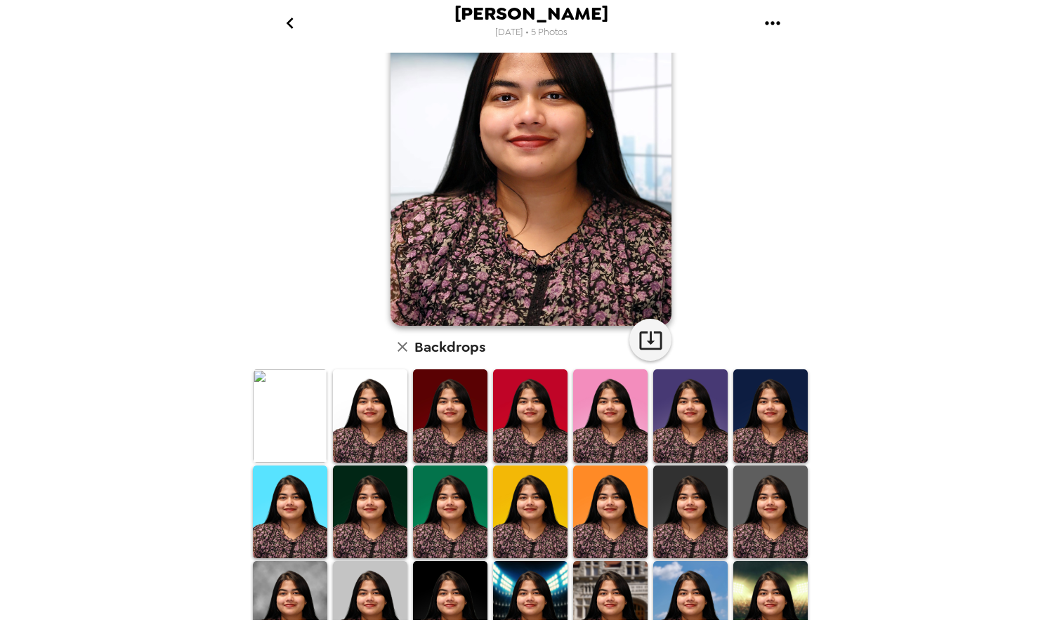
scroll to position [178, 0]
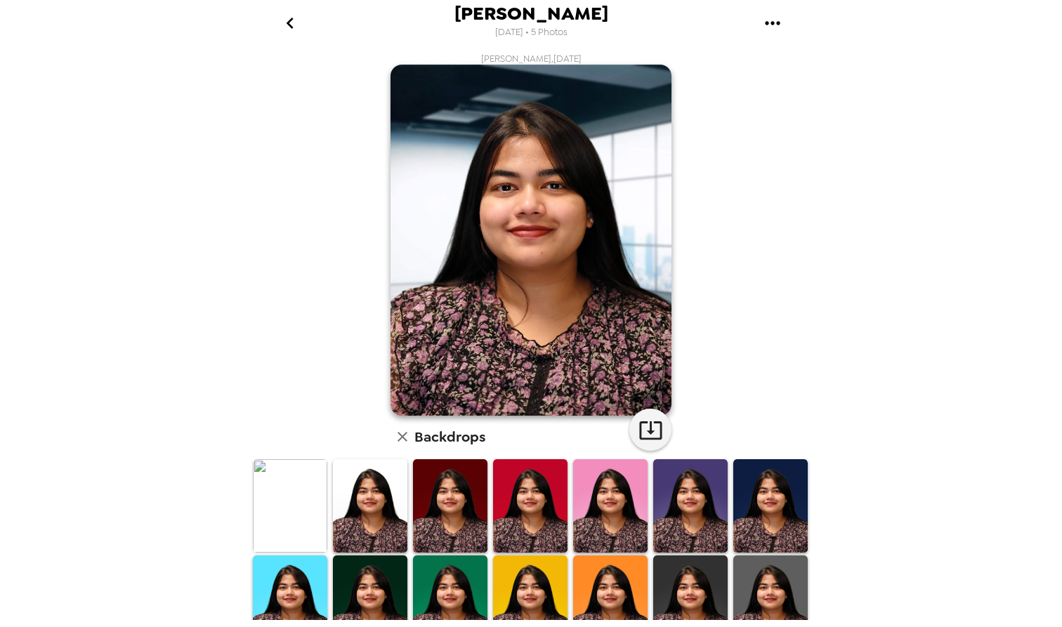
scroll to position [178, 0]
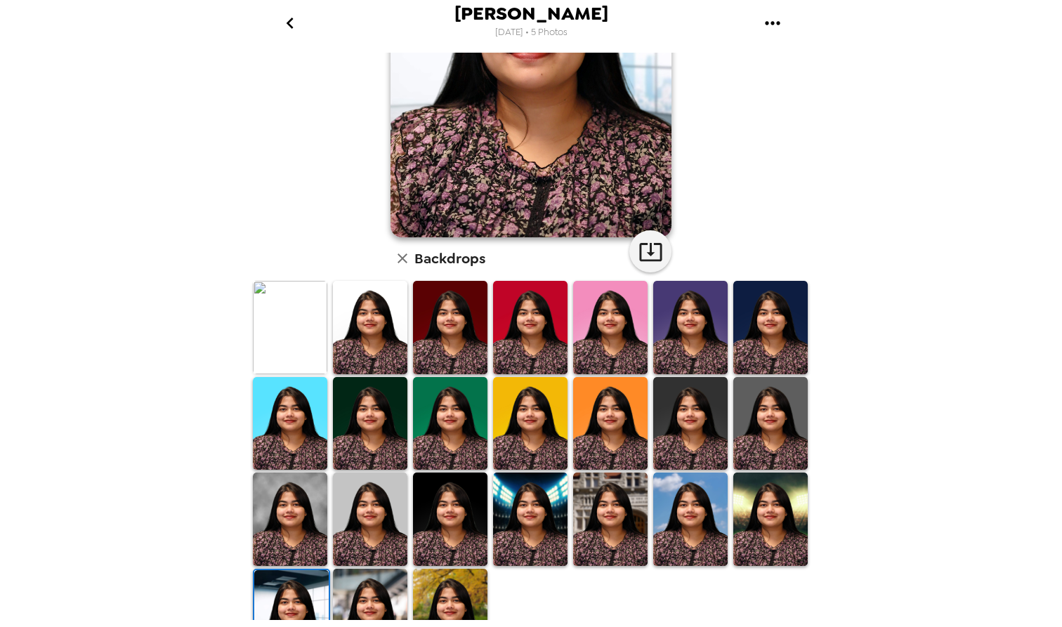
click at [618, 521] on img at bounding box center [610, 519] width 74 height 93
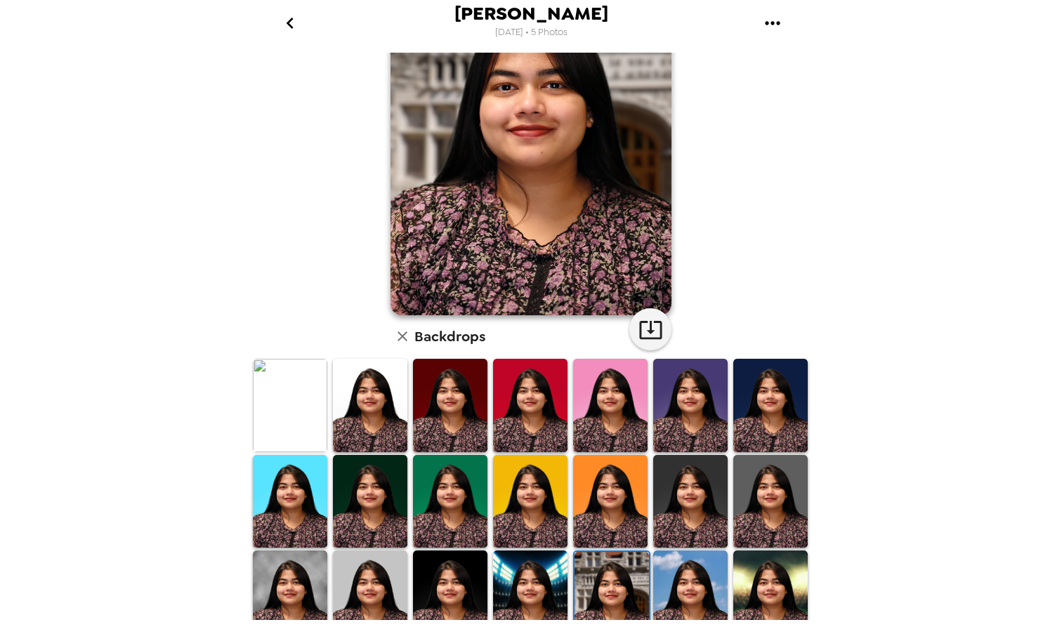
scroll to position [193, 0]
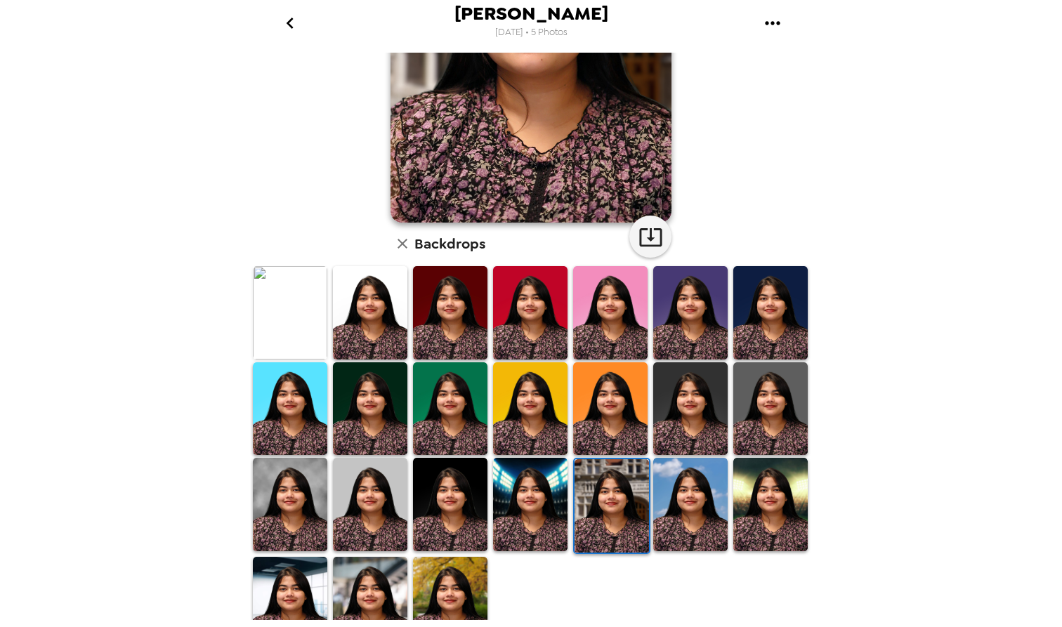
click at [459, 496] on img at bounding box center [450, 504] width 74 height 93
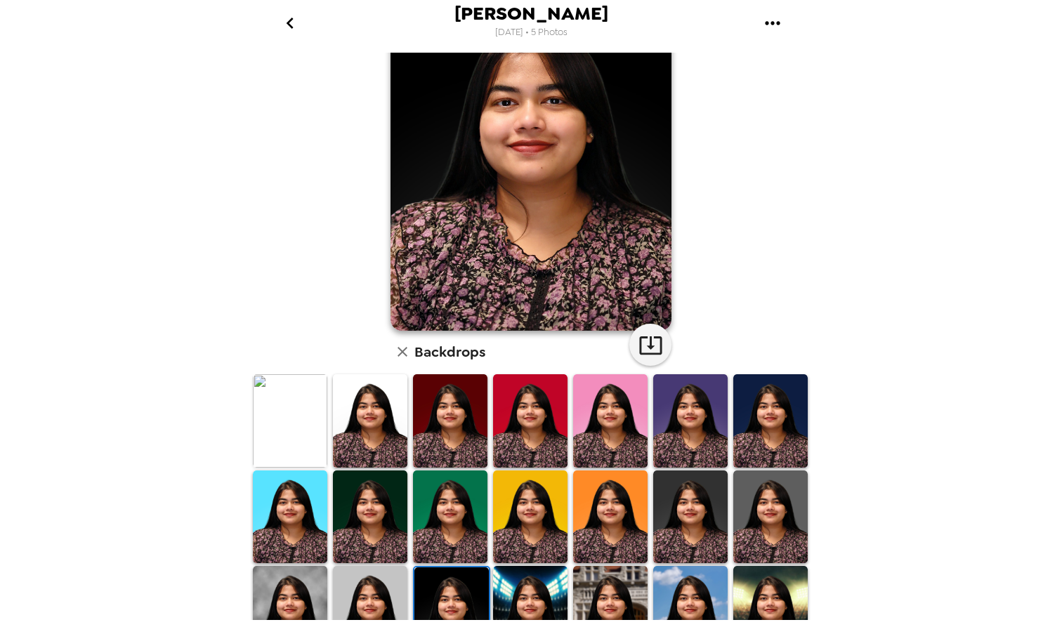
scroll to position [82, 0]
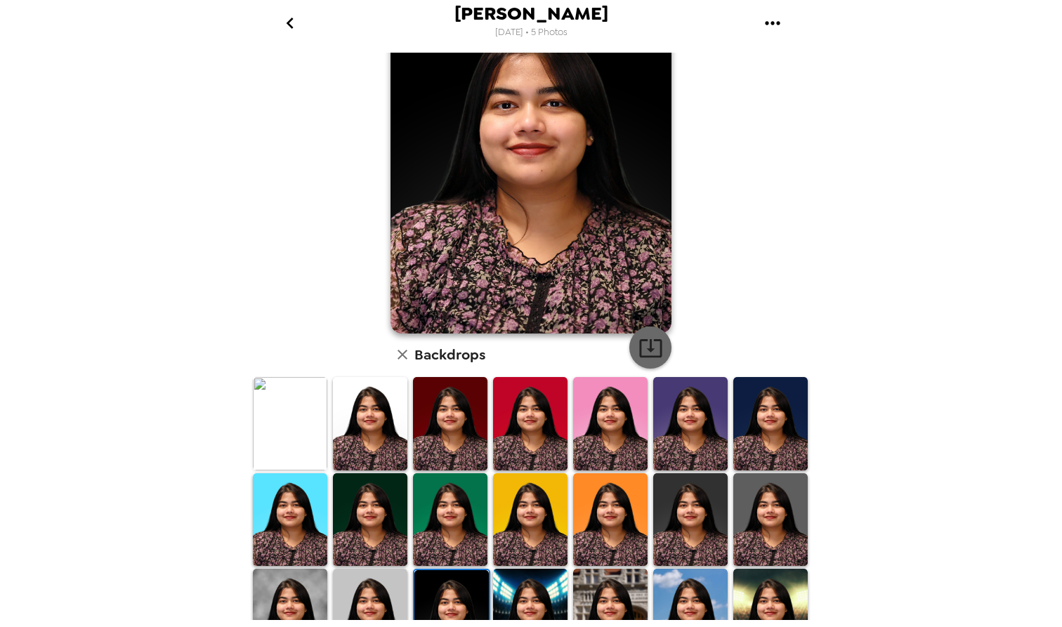
click at [656, 347] on icon "button" at bounding box center [651, 348] width 25 height 25
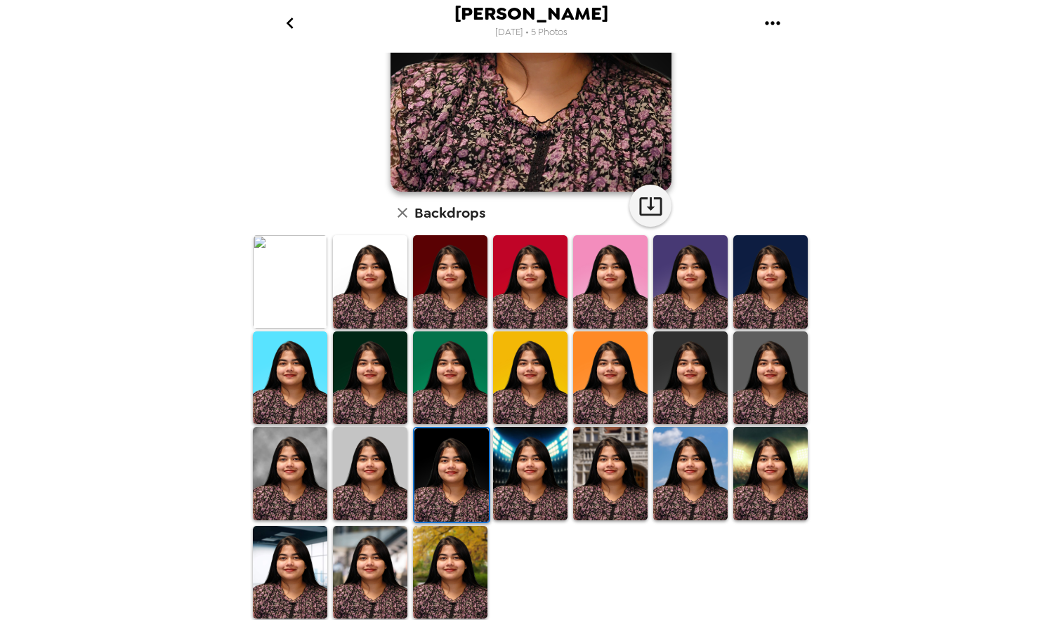
click at [308, 471] on img at bounding box center [290, 473] width 74 height 93
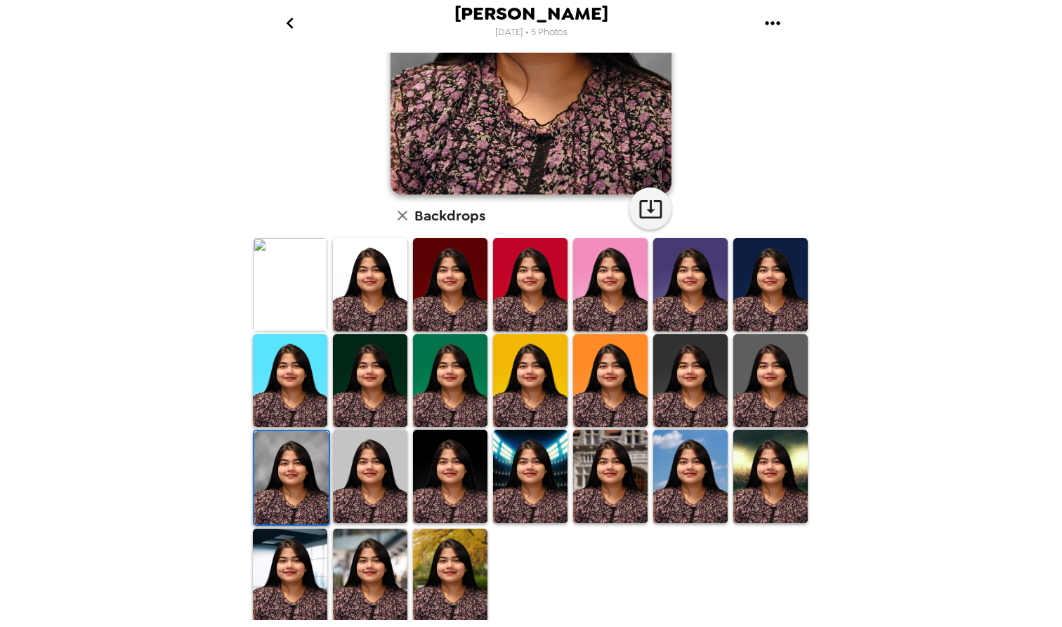
scroll to position [0, 0]
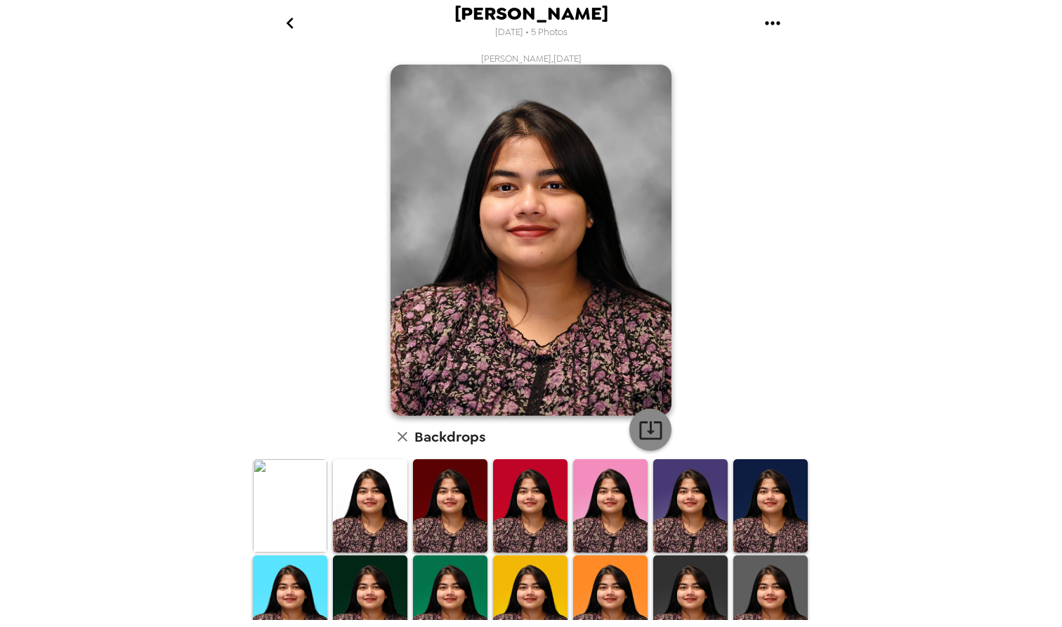
click at [657, 425] on icon "button" at bounding box center [651, 430] width 25 height 25
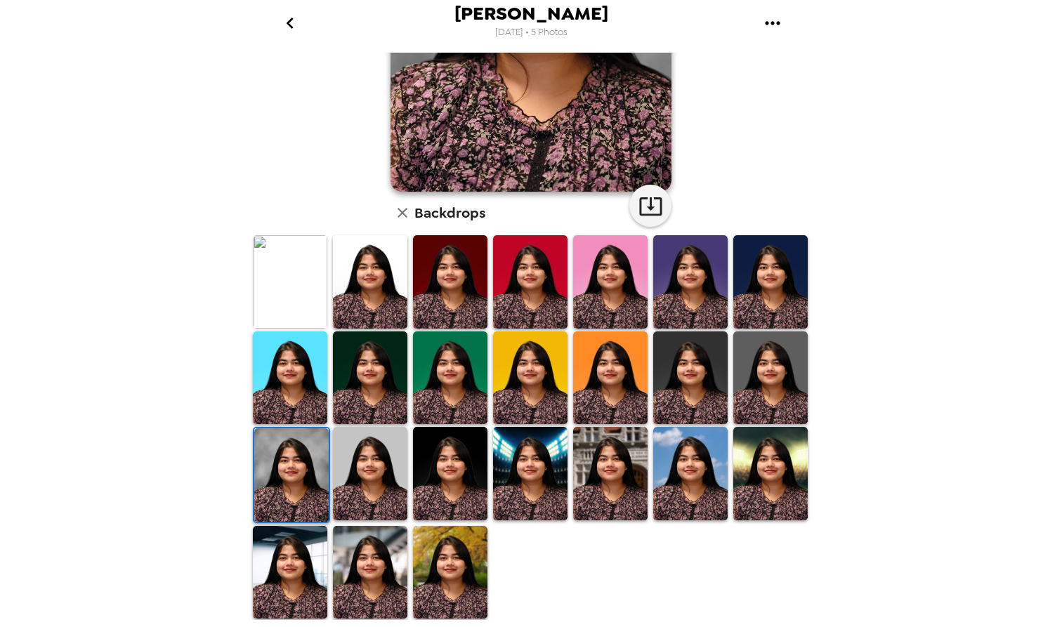
scroll to position [224, 0]
click at [272, 289] on img at bounding box center [290, 281] width 74 height 93
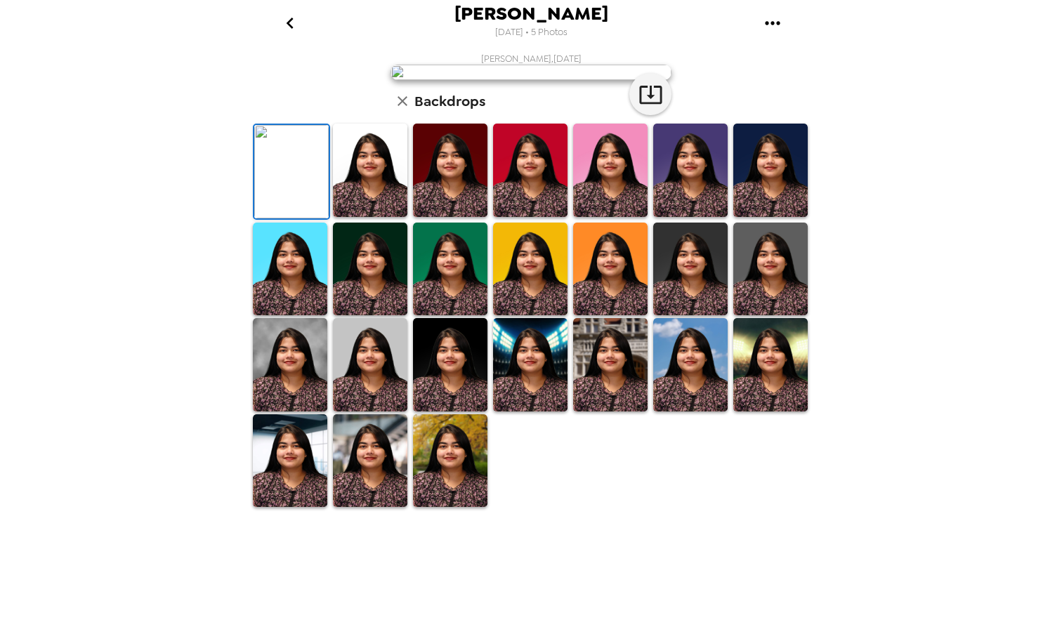
scroll to position [0, 0]
click at [299, 412] on img at bounding box center [290, 364] width 74 height 93
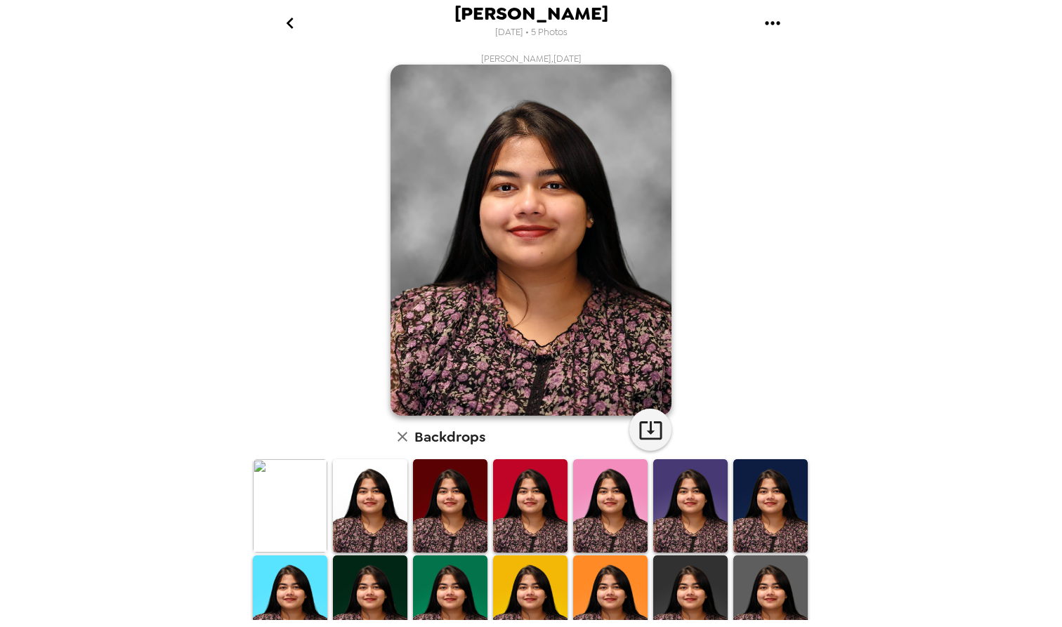
click at [544, 498] on img at bounding box center [530, 505] width 74 height 93
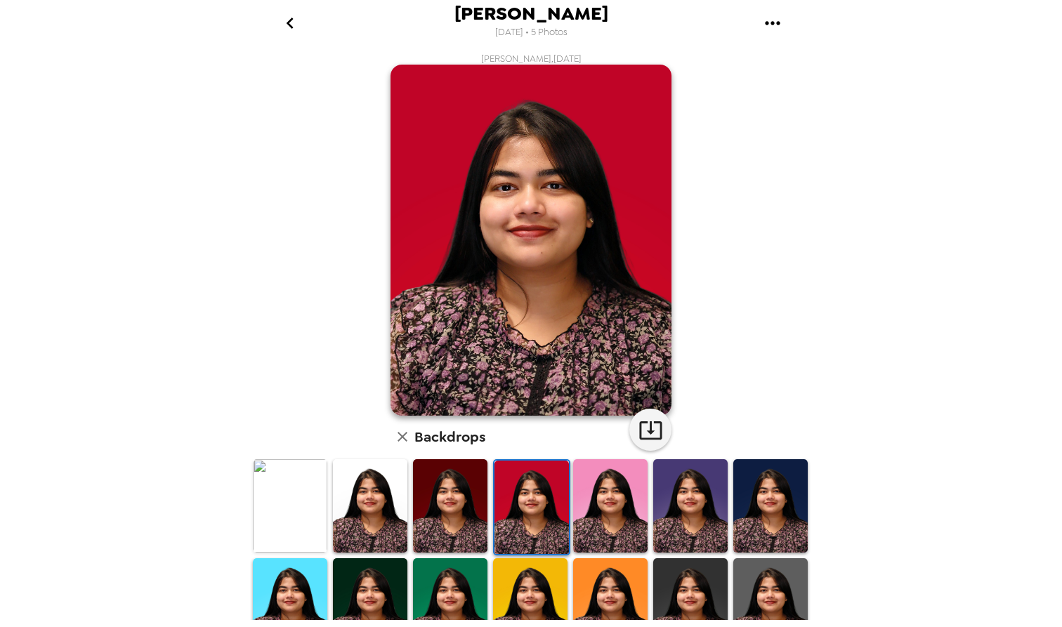
click at [476, 504] on img at bounding box center [450, 505] width 74 height 93
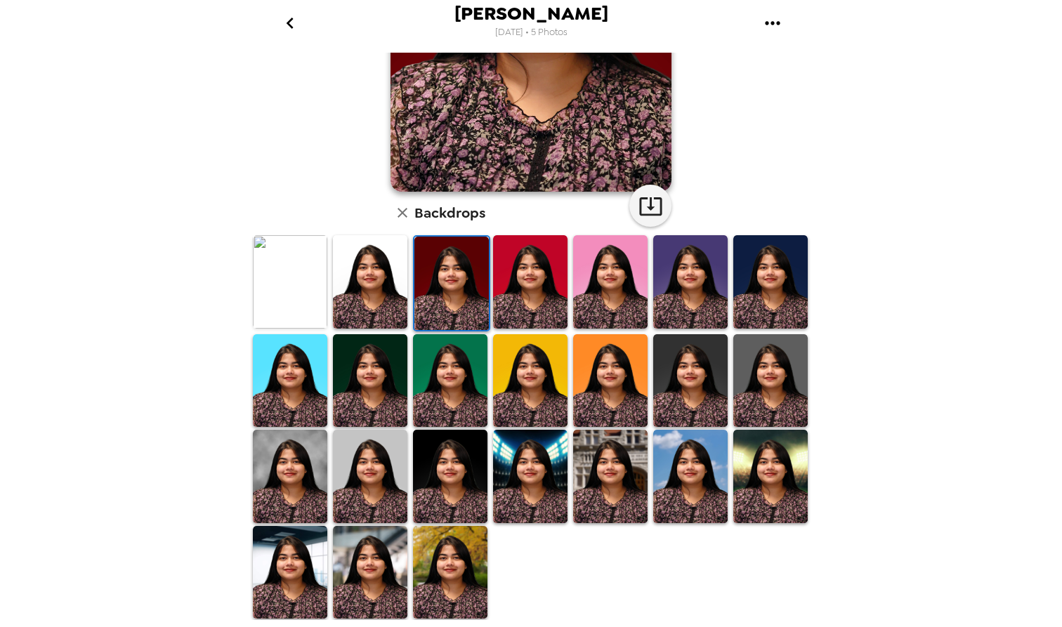
click at [297, 593] on img at bounding box center [290, 572] width 74 height 93
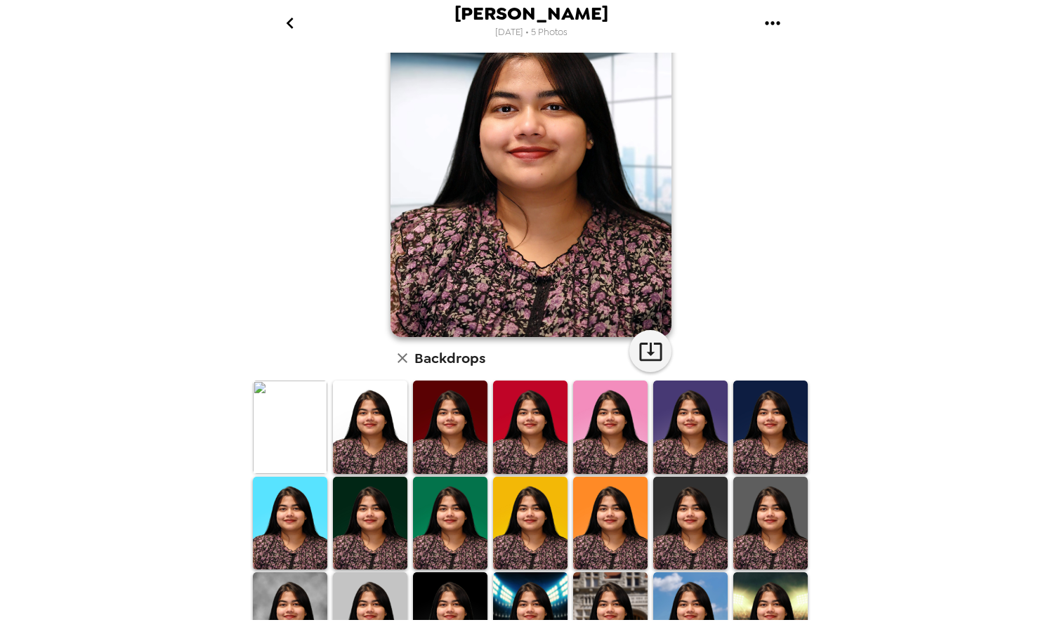
scroll to position [212, 0]
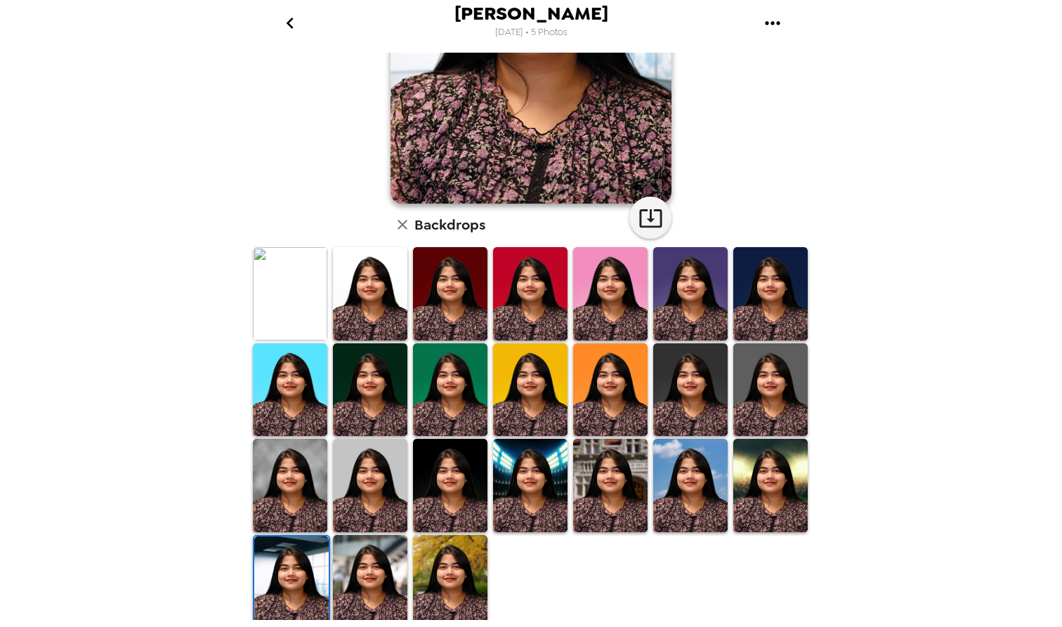
click at [292, 480] on img at bounding box center [290, 485] width 74 height 93
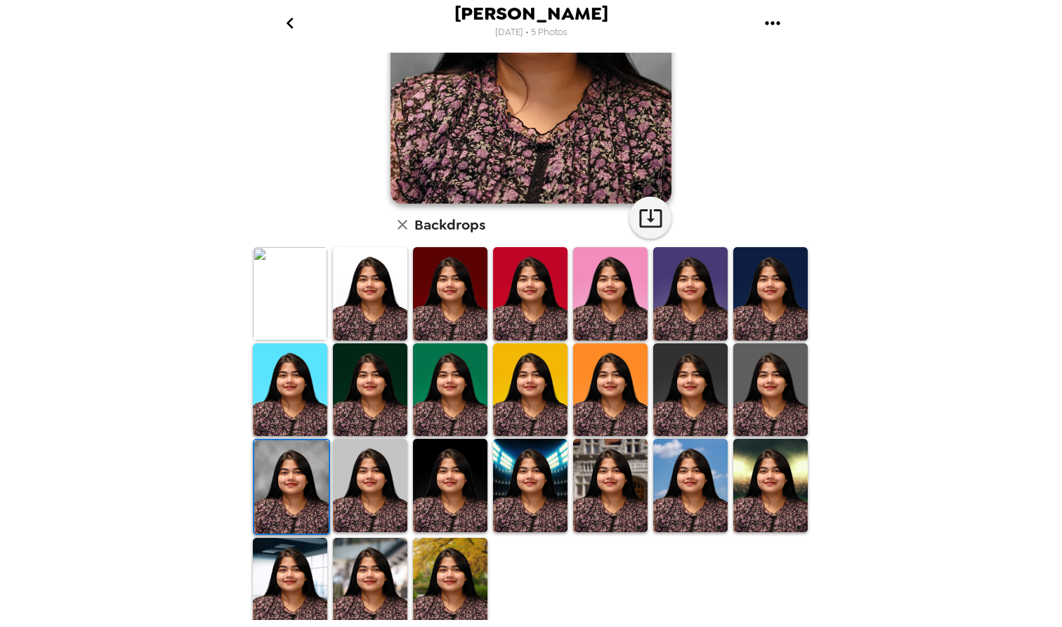
click at [386, 497] on img at bounding box center [370, 485] width 74 height 93
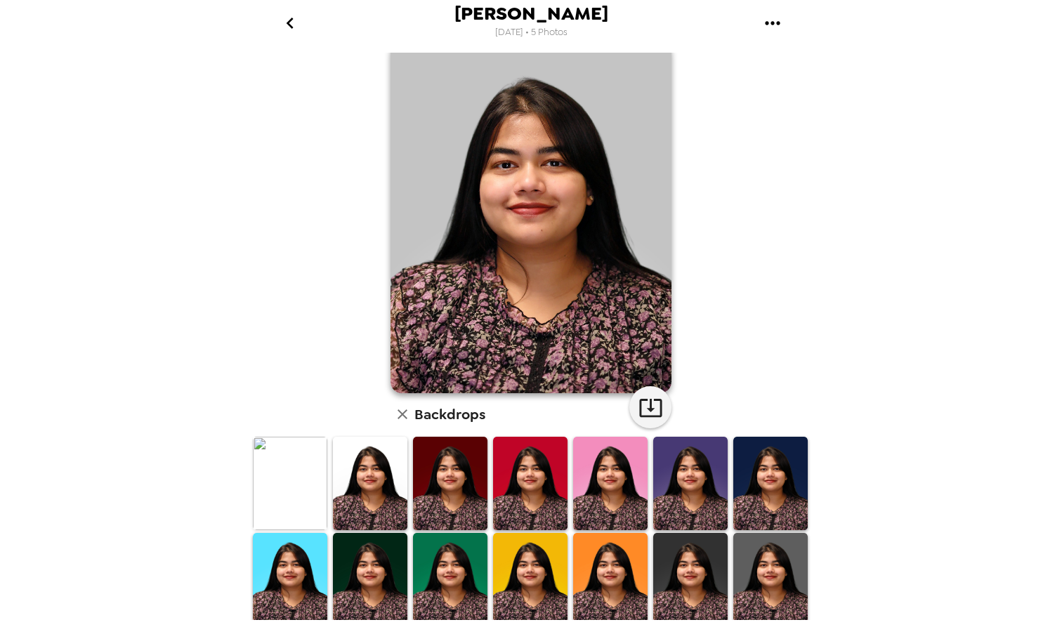
scroll to position [81, 0]
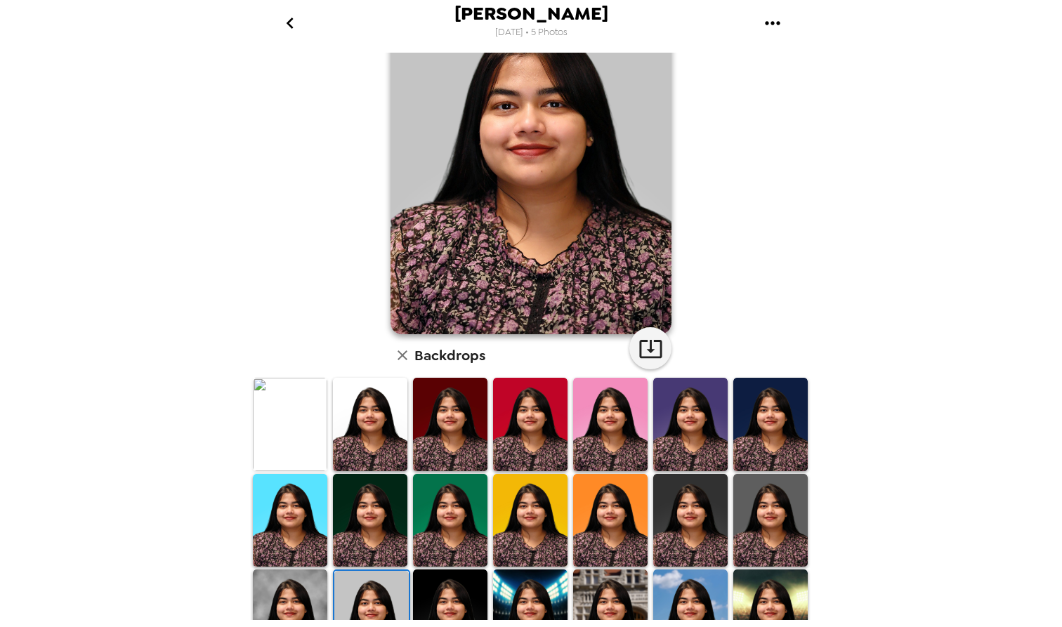
click at [291, 587] on img at bounding box center [290, 616] width 74 height 93
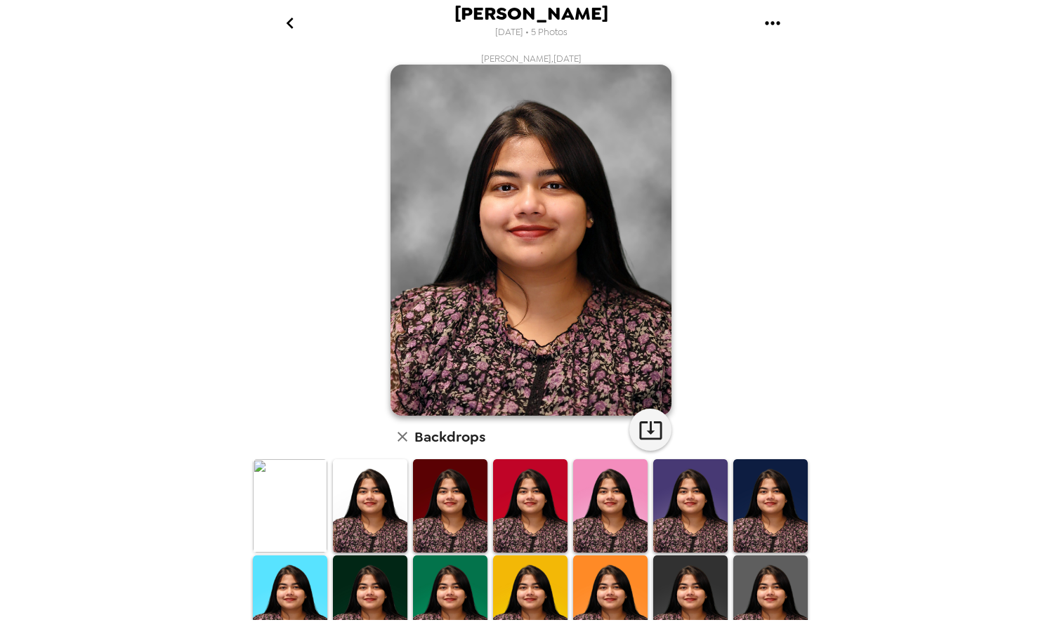
scroll to position [0, 0]
click at [293, 20] on icon "go back" at bounding box center [290, 23] width 22 height 22
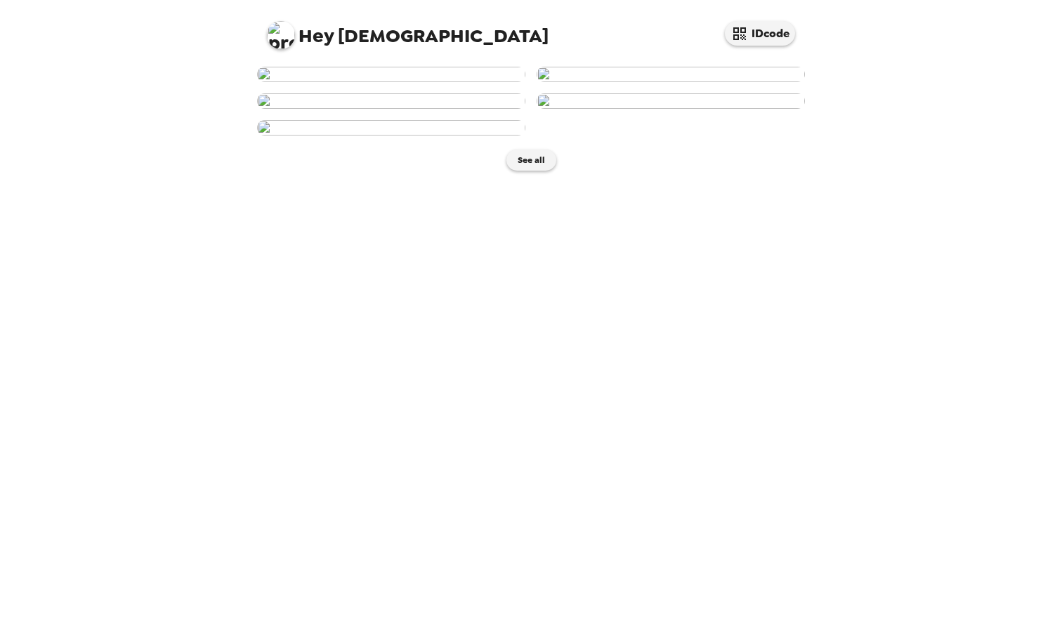
scroll to position [525, 0]
click at [443, 136] on img at bounding box center [391, 127] width 268 height 15
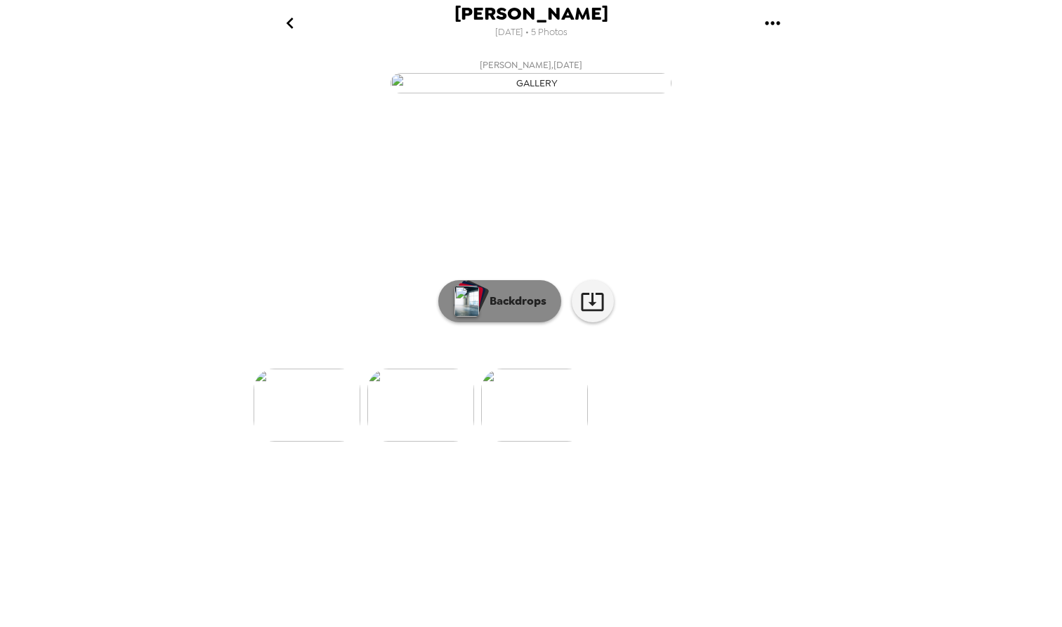
click at [485, 310] on p "Backdrops" at bounding box center [515, 301] width 64 height 17
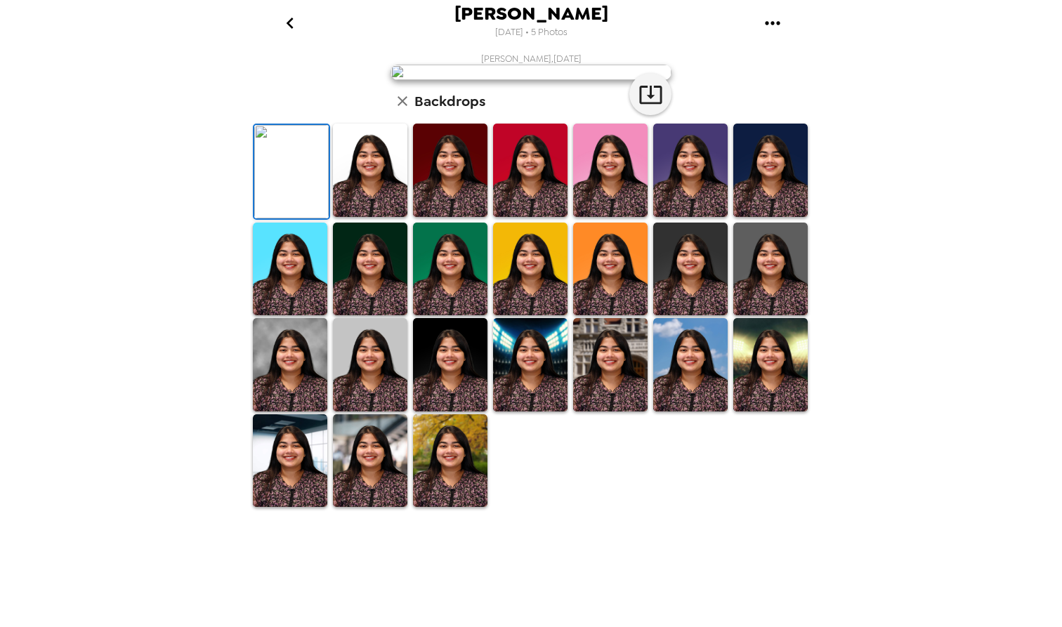
click at [297, 412] on img at bounding box center [290, 364] width 74 height 93
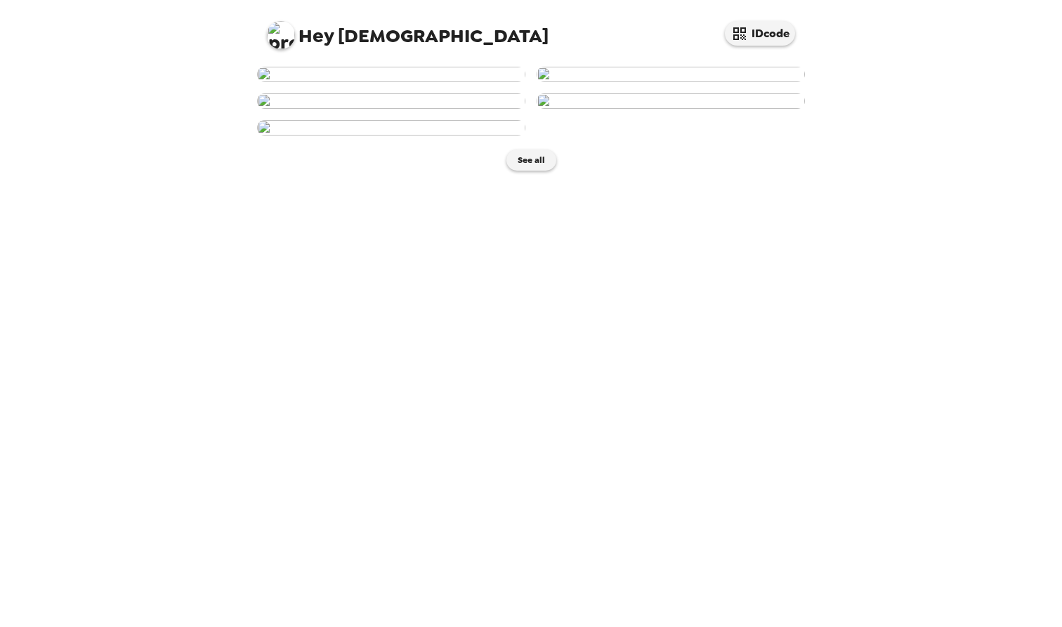
click at [435, 82] on img at bounding box center [391, 74] width 268 height 15
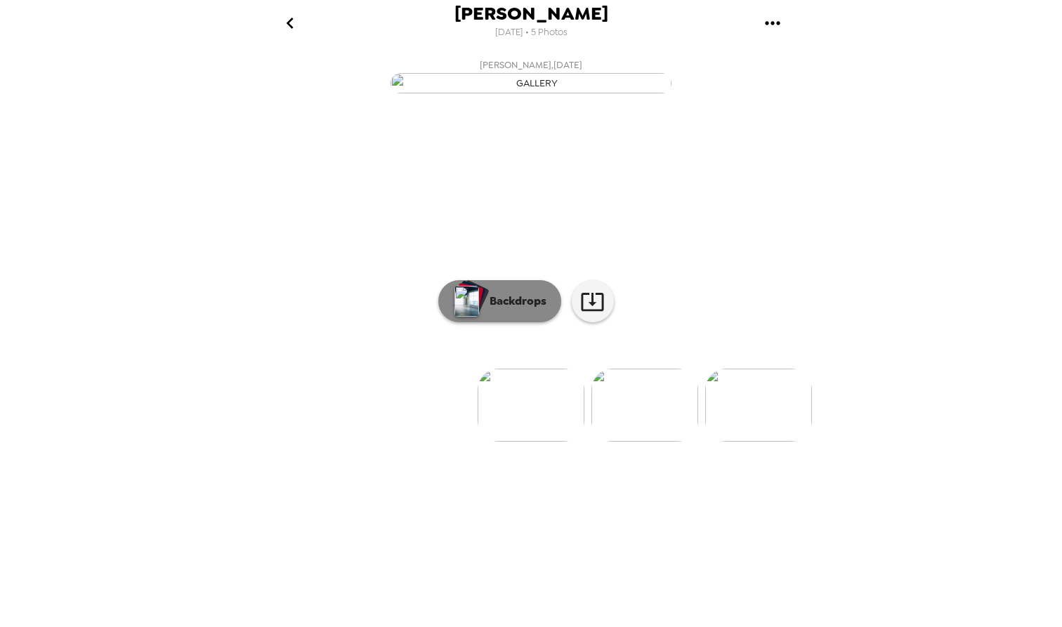
click at [497, 310] on p "Backdrops" at bounding box center [515, 301] width 64 height 17
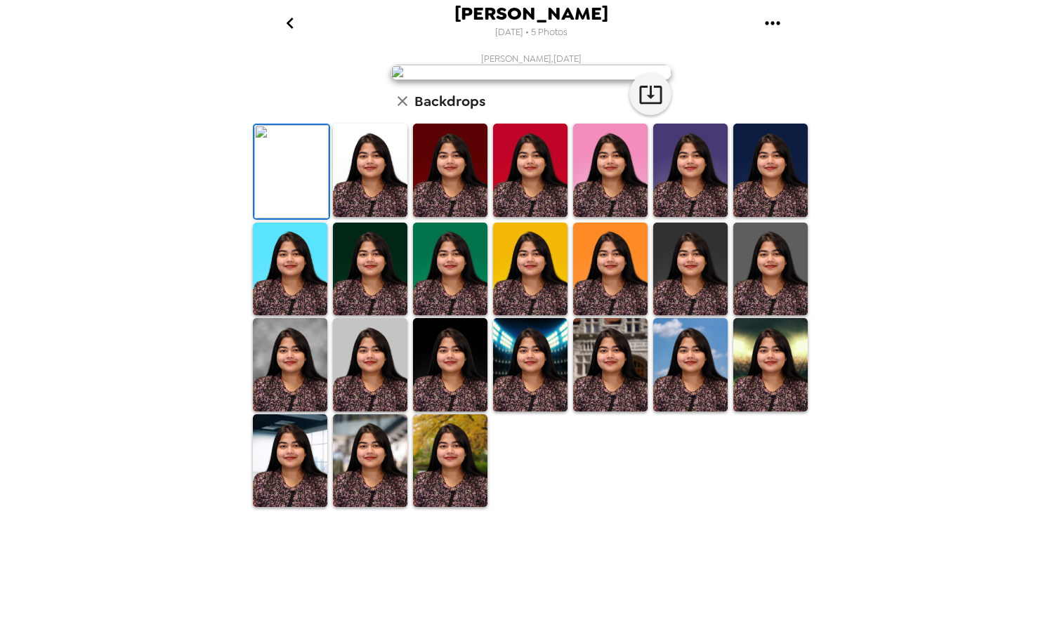
click at [310, 412] on img at bounding box center [290, 364] width 74 height 93
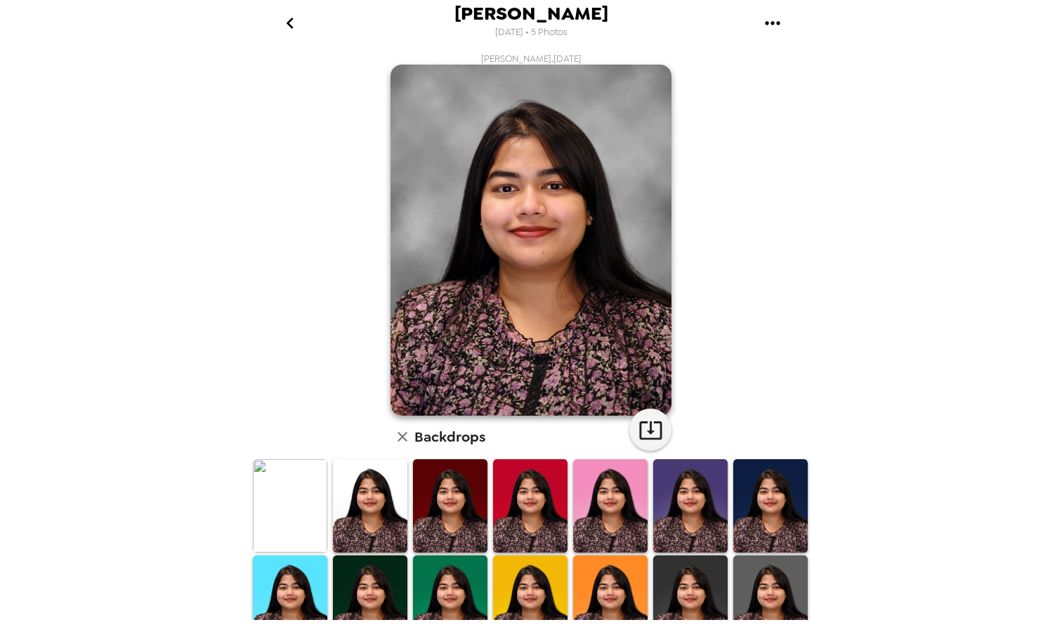
scroll to position [186, 0]
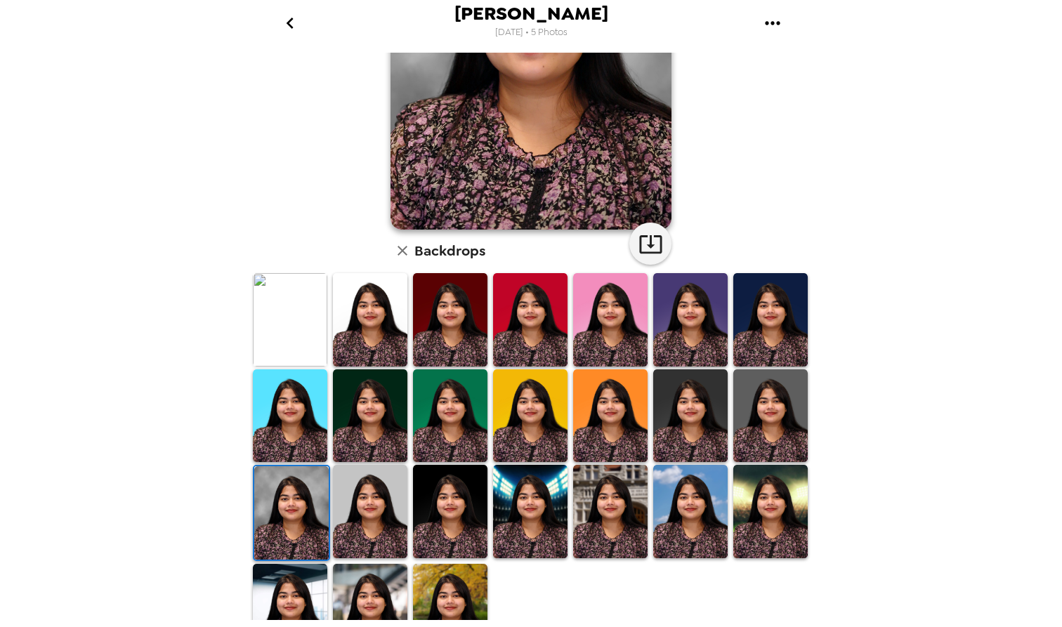
click at [384, 505] on img at bounding box center [370, 511] width 74 height 93
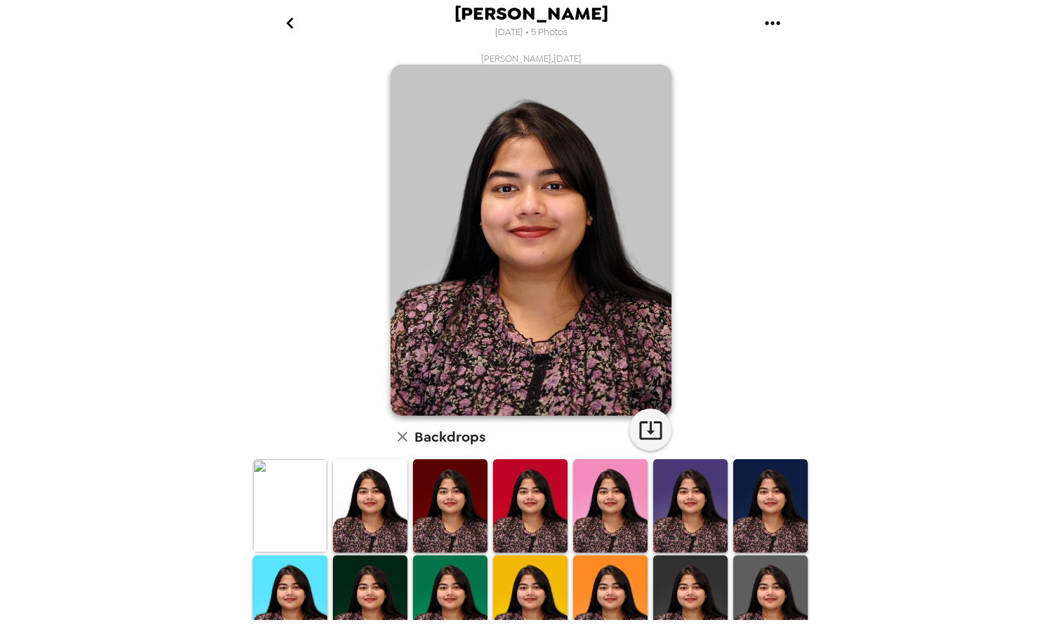
scroll to position [0, 0]
click at [655, 426] on icon "button" at bounding box center [651, 430] width 25 height 25
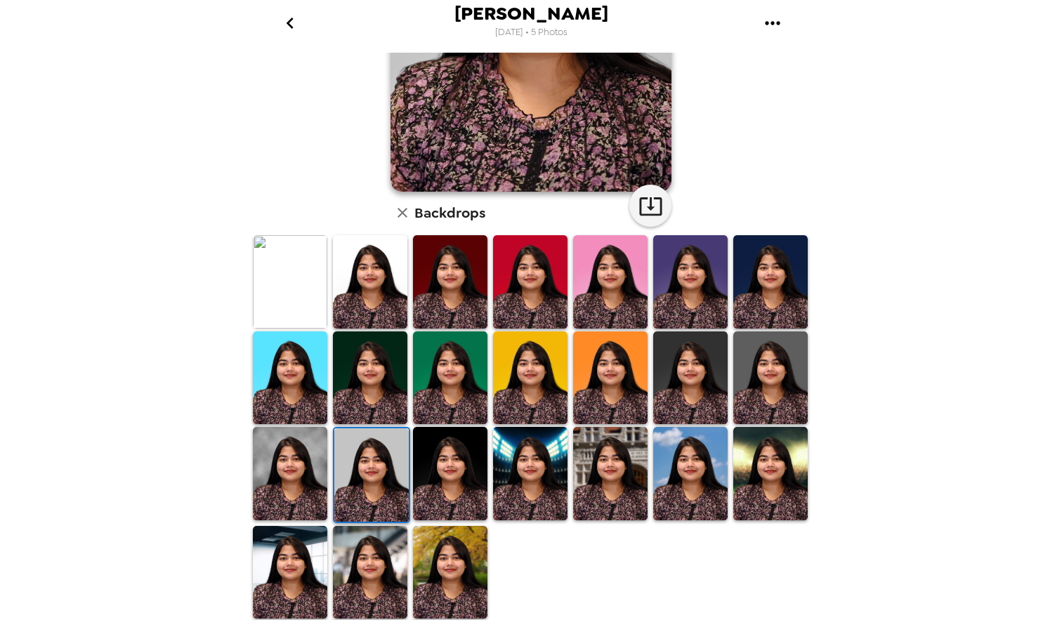
click at [303, 483] on img at bounding box center [290, 473] width 74 height 93
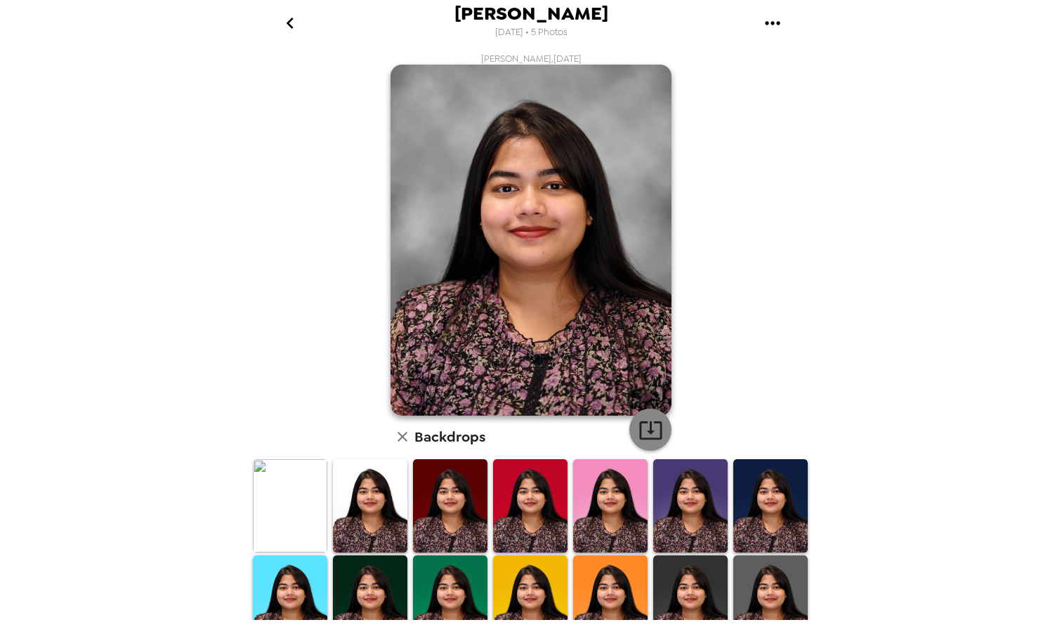
click at [642, 413] on button "button" at bounding box center [650, 430] width 42 height 42
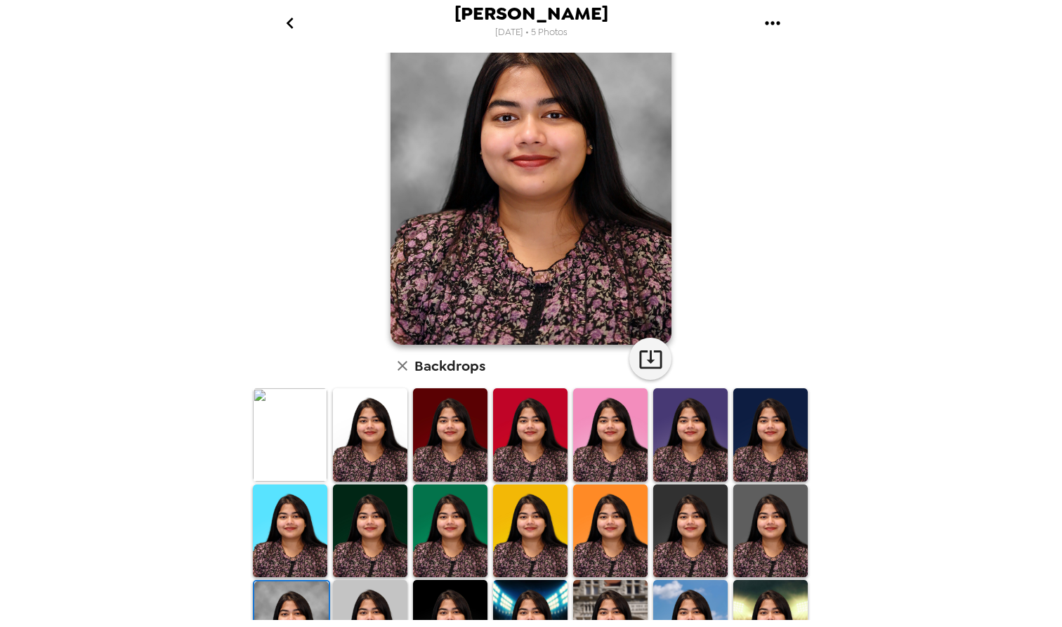
scroll to position [99, 0]
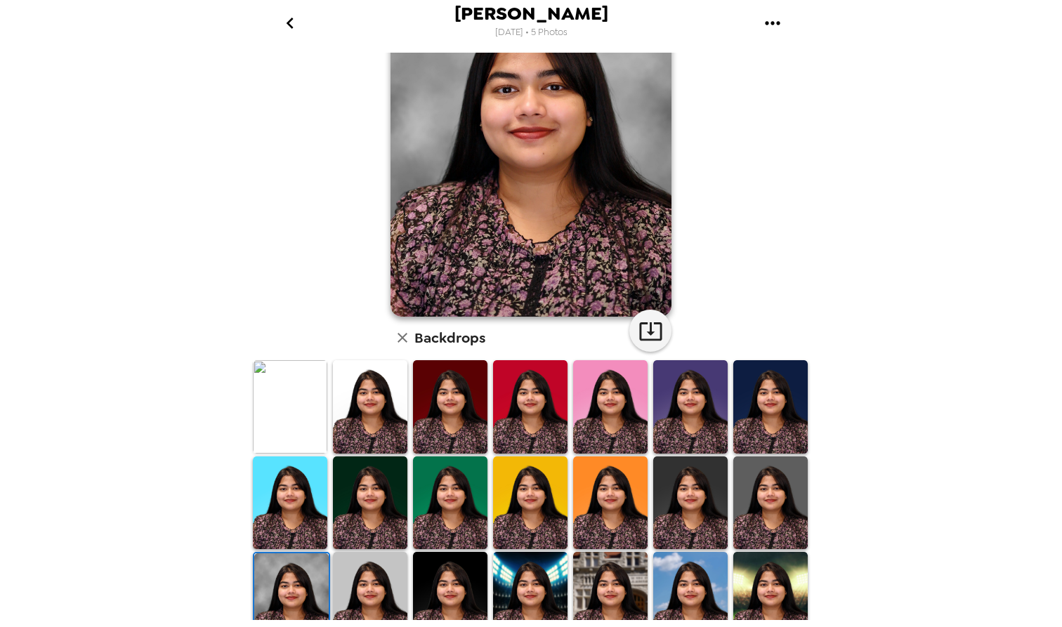
click at [310, 417] on img at bounding box center [290, 406] width 74 height 93
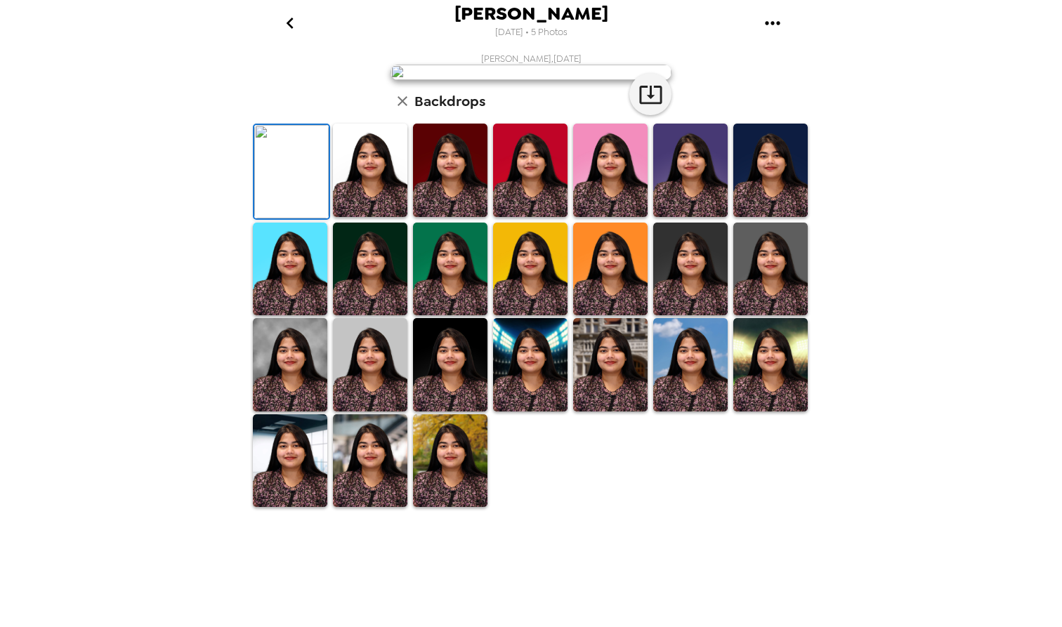
scroll to position [0, 0]
click at [662, 107] on icon "button" at bounding box center [651, 94] width 25 height 25
click at [294, 25] on icon "go back" at bounding box center [290, 23] width 22 height 22
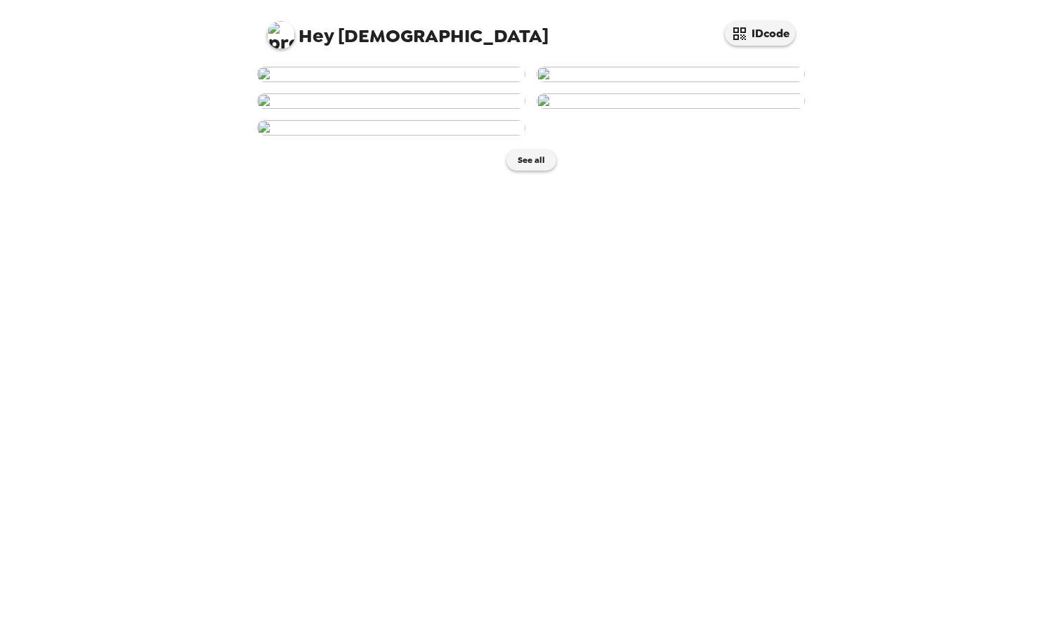
click at [669, 82] on img at bounding box center [671, 74] width 268 height 15
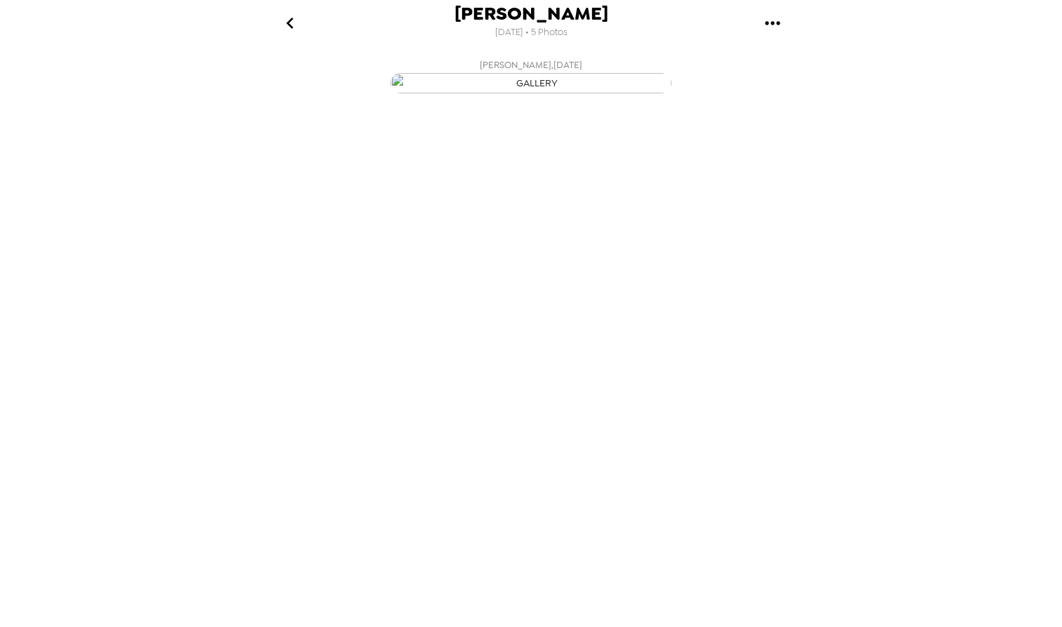
scroll to position [0, 112]
click at [505, 310] on p "Backdrops" at bounding box center [515, 301] width 64 height 17
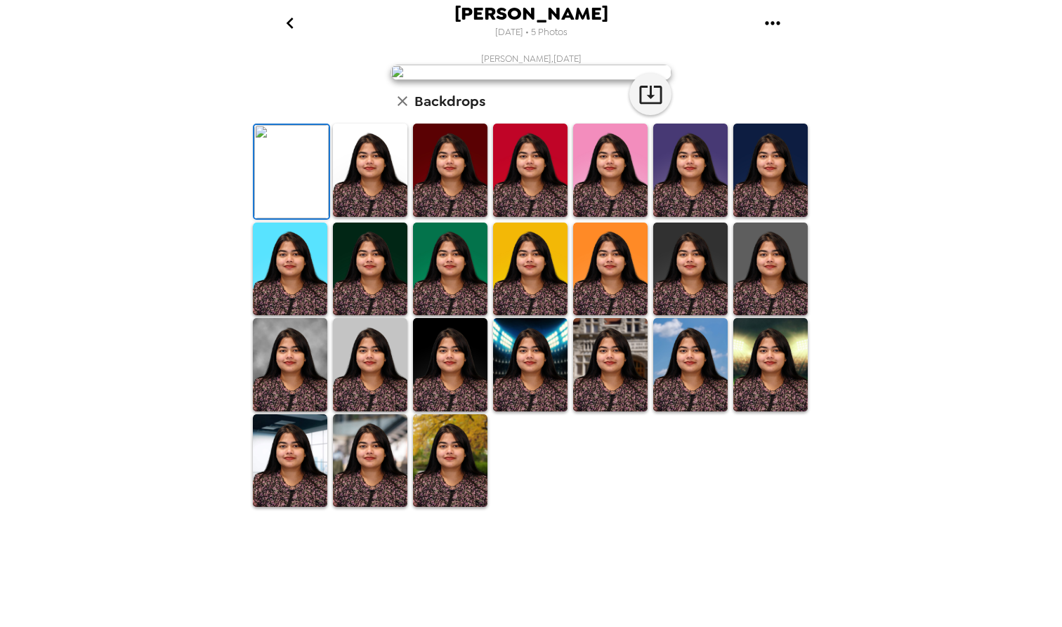
scroll to position [0, 0]
click at [291, 412] on img at bounding box center [290, 364] width 74 height 93
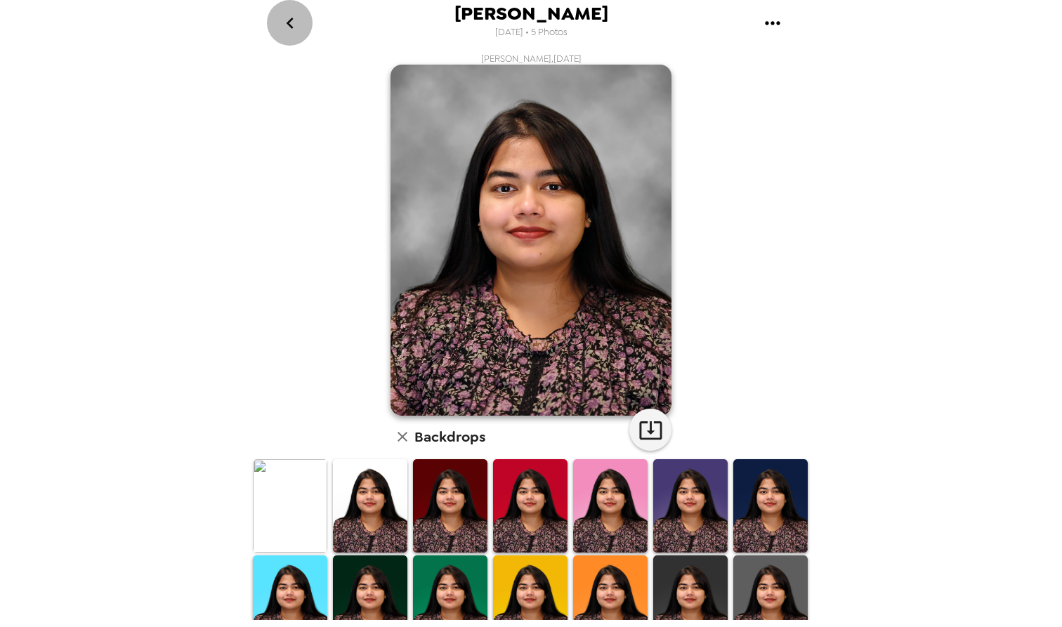
click at [289, 19] on icon "go back" at bounding box center [290, 23] width 22 height 22
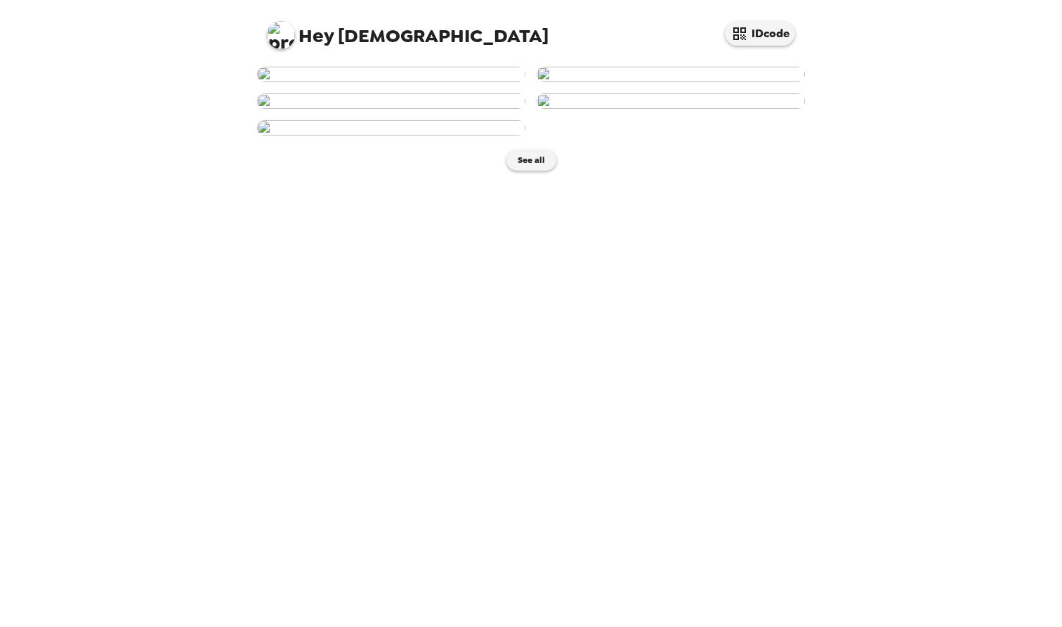
click at [684, 82] on img at bounding box center [671, 74] width 268 height 15
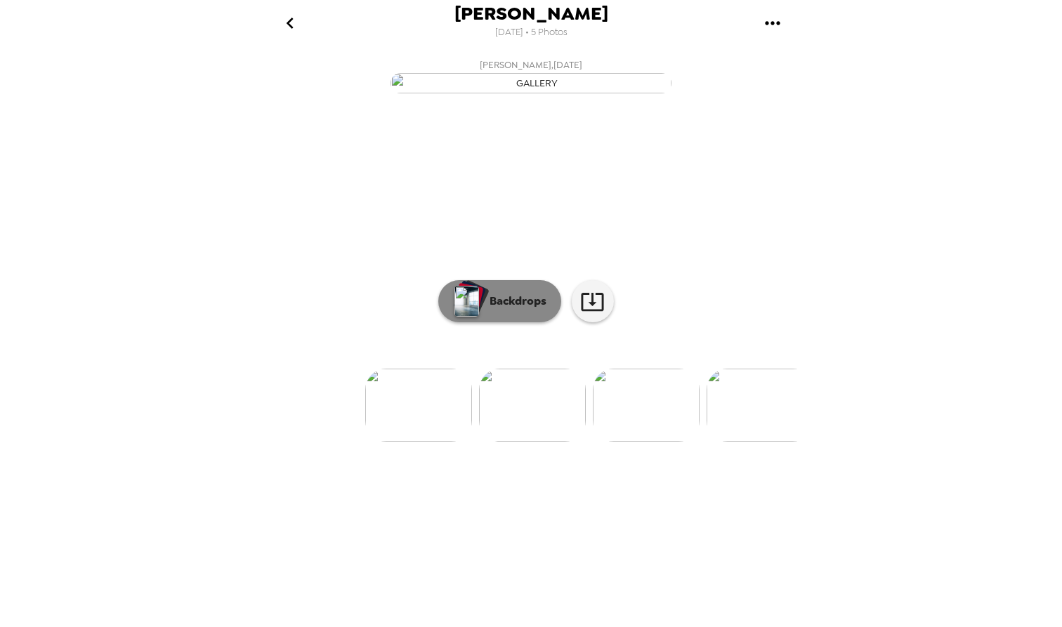
click at [478, 317] on img "button" at bounding box center [467, 301] width 25 height 31
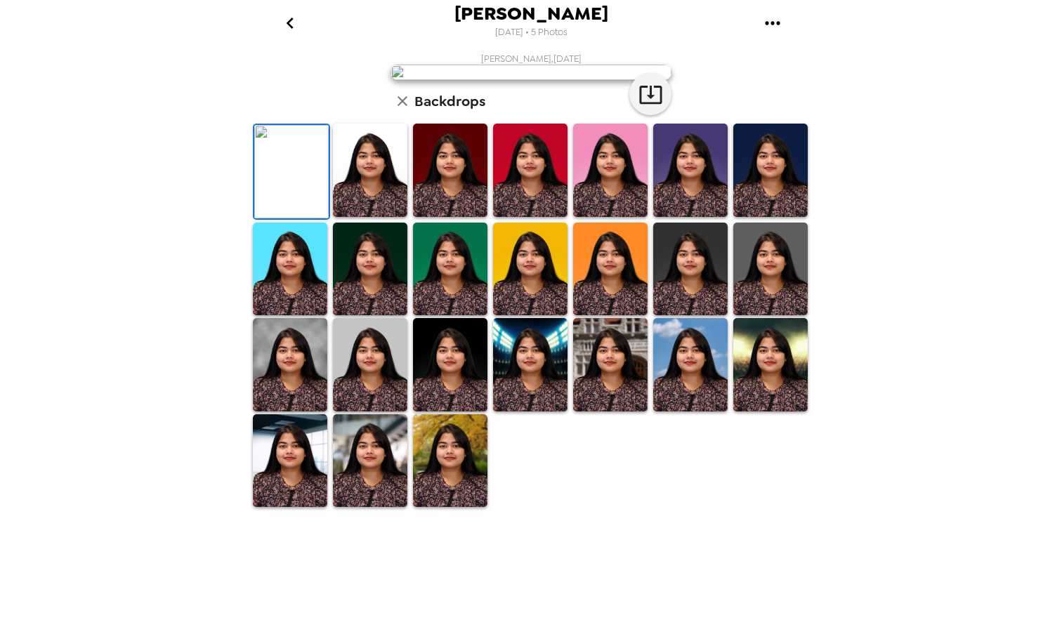
click at [296, 412] on img at bounding box center [290, 364] width 74 height 93
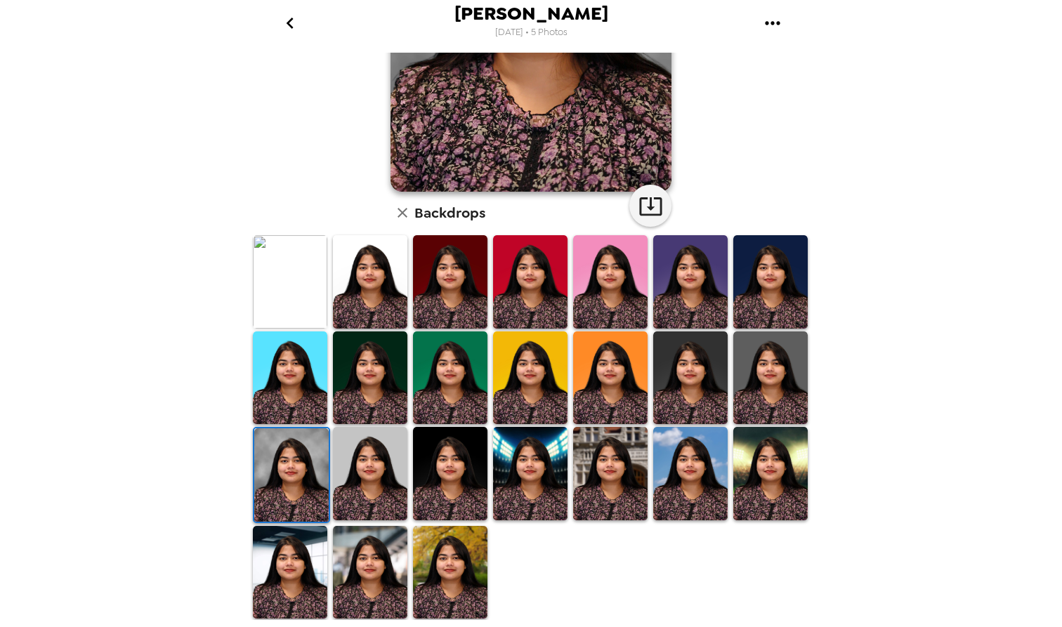
click at [376, 445] on img at bounding box center [370, 473] width 74 height 93
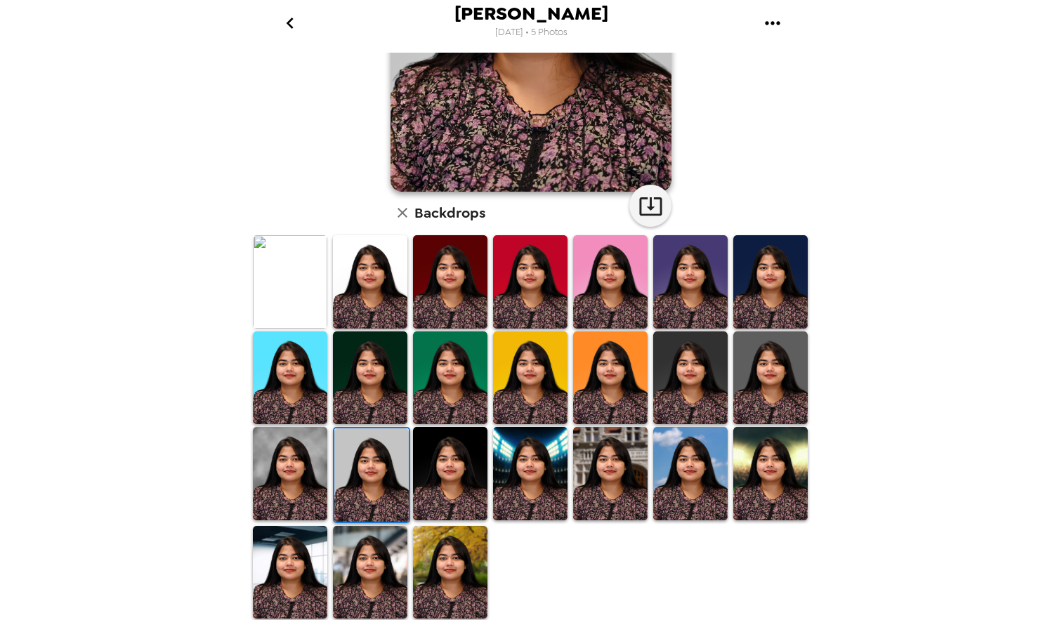
scroll to position [221, 0]
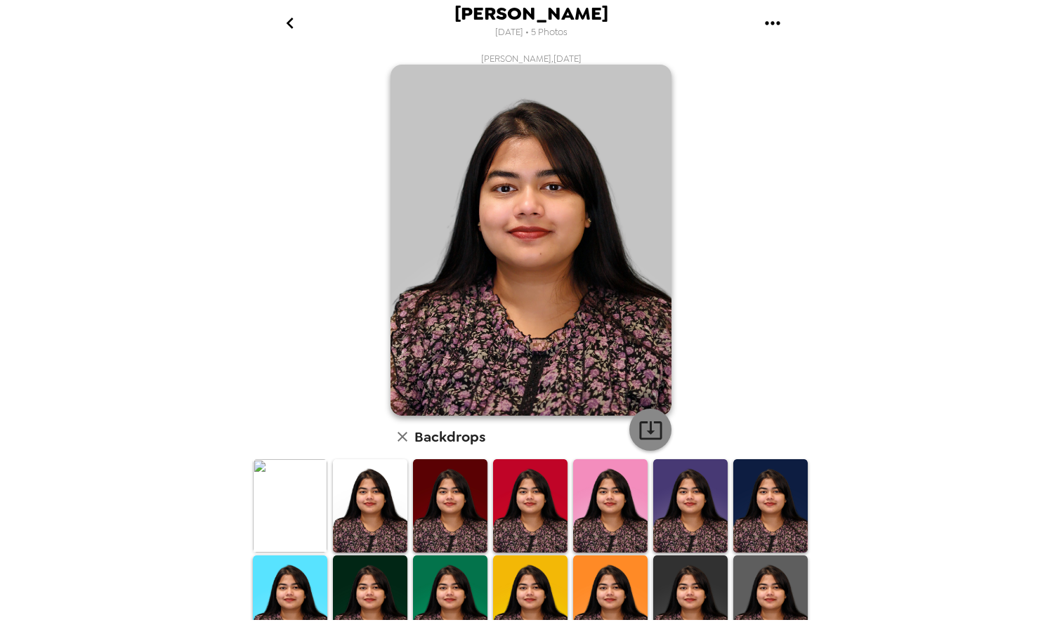
click at [647, 429] on icon "button" at bounding box center [651, 430] width 25 height 25
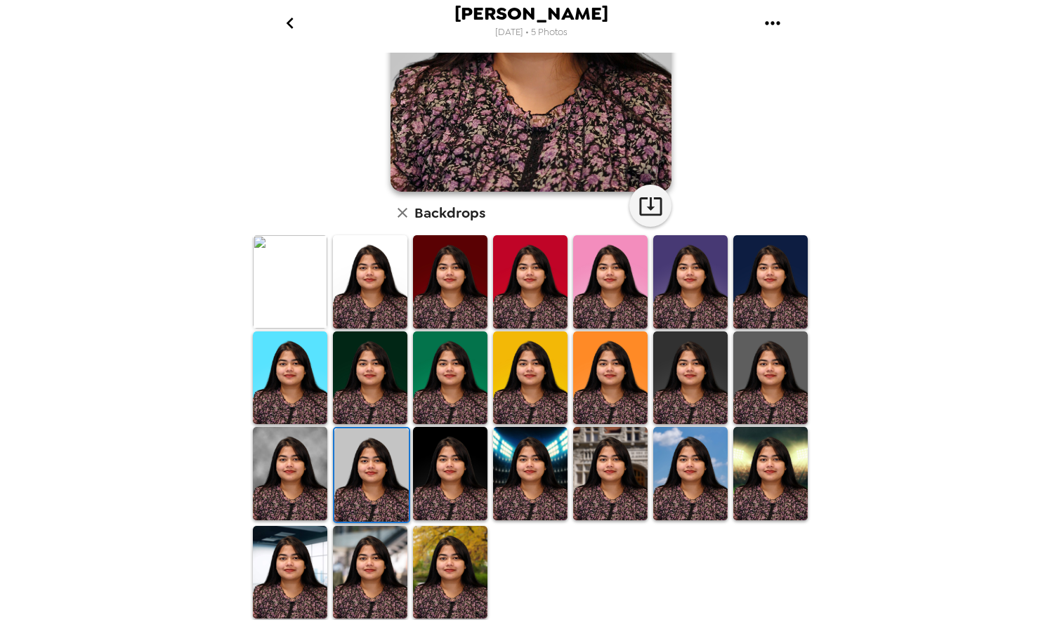
click at [289, 476] on img at bounding box center [290, 473] width 74 height 93
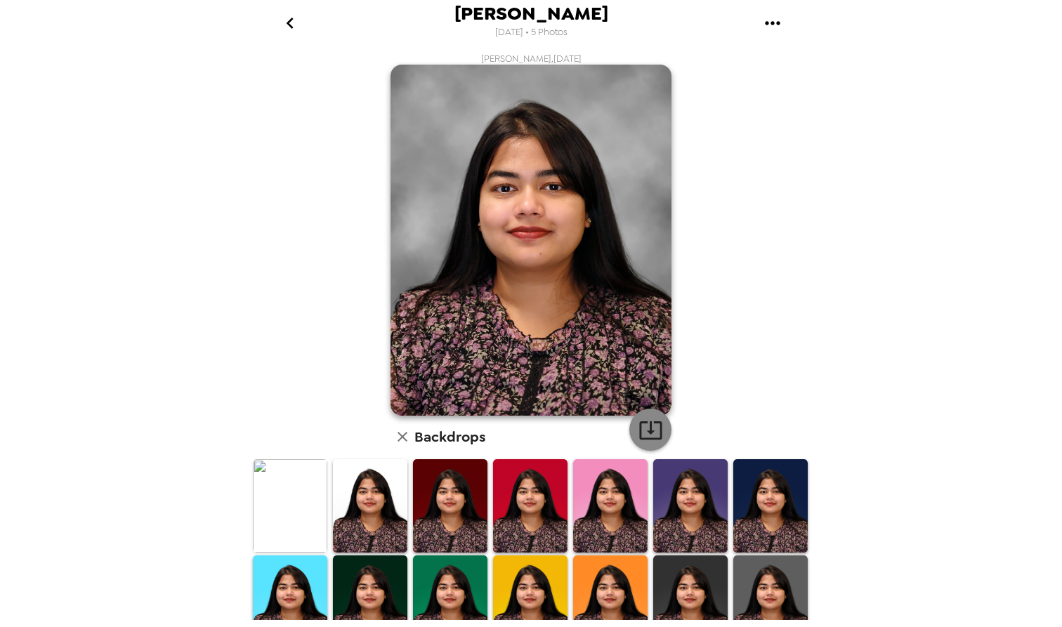
click at [645, 433] on icon "button" at bounding box center [651, 430] width 25 height 25
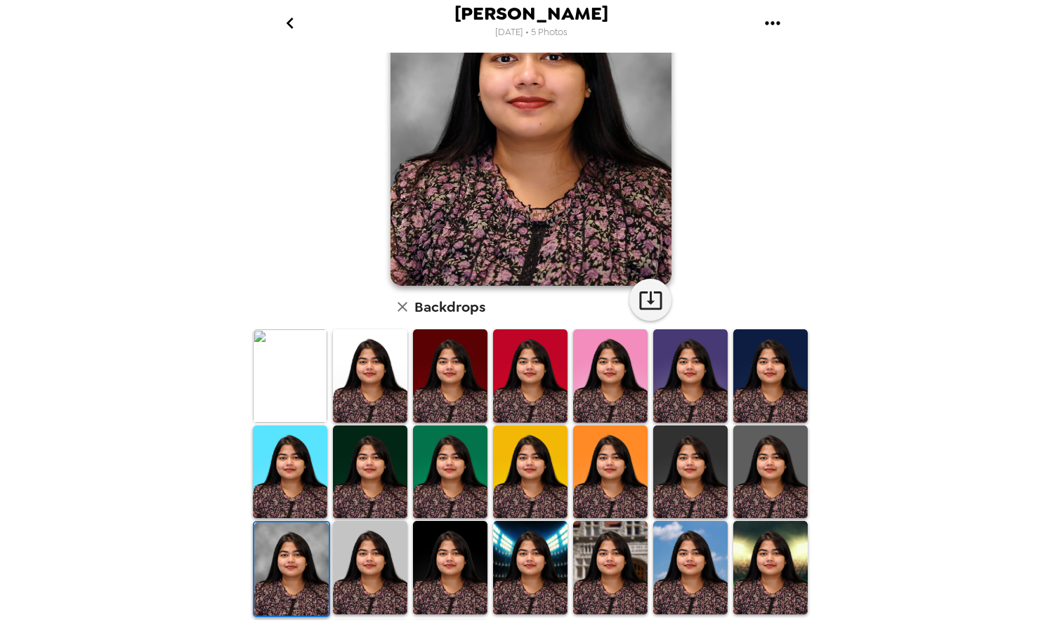
scroll to position [150, 0]
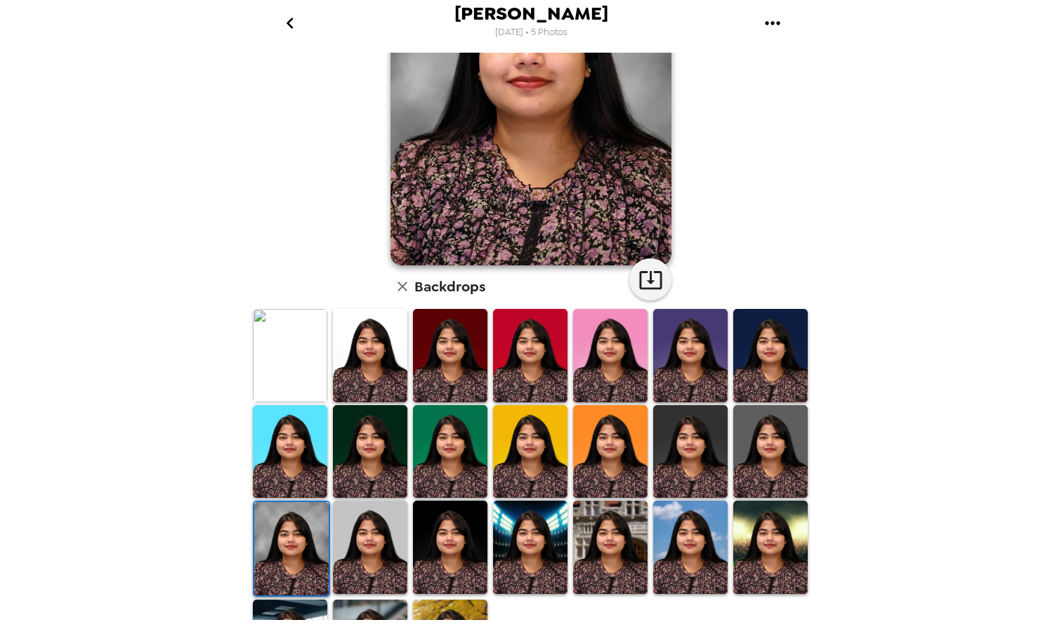
click at [374, 541] on img at bounding box center [370, 547] width 74 height 93
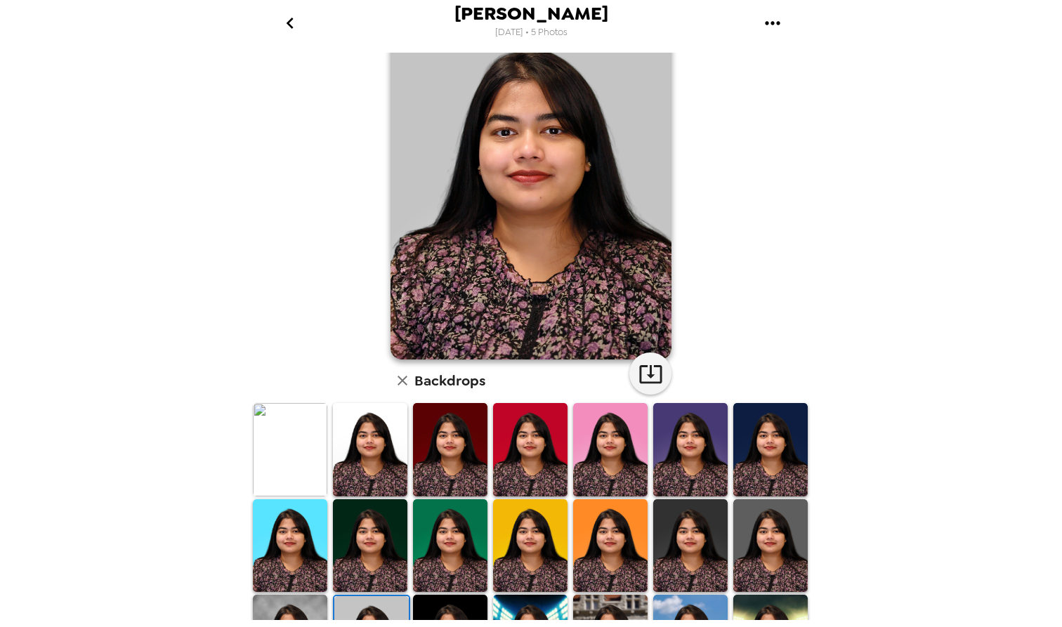
scroll to position [58, 0]
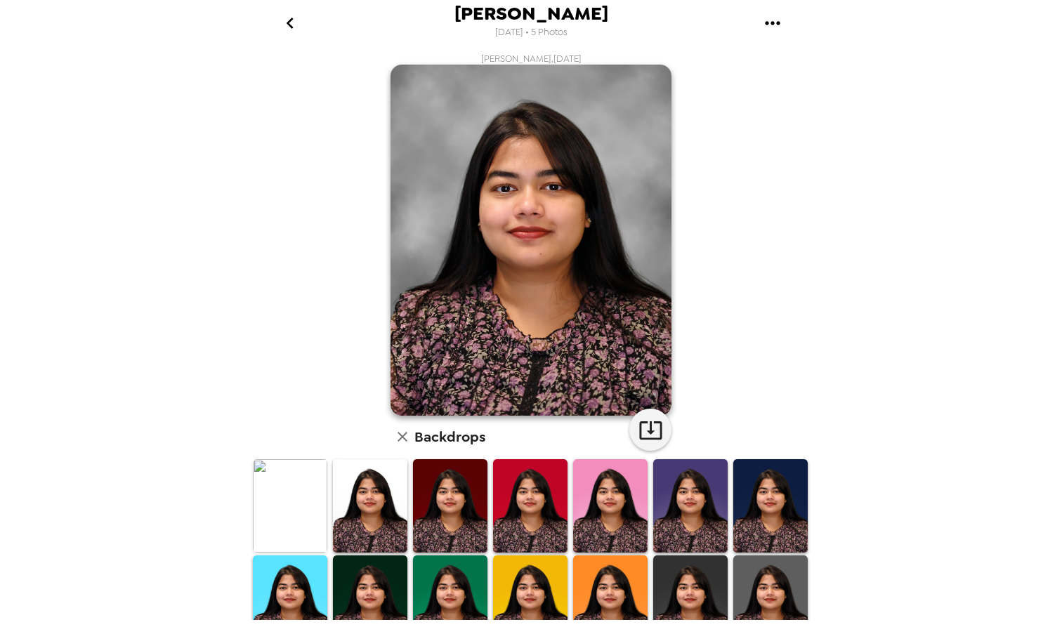
scroll to position [0, 0]
